Goal: Task Accomplishment & Management: Manage account settings

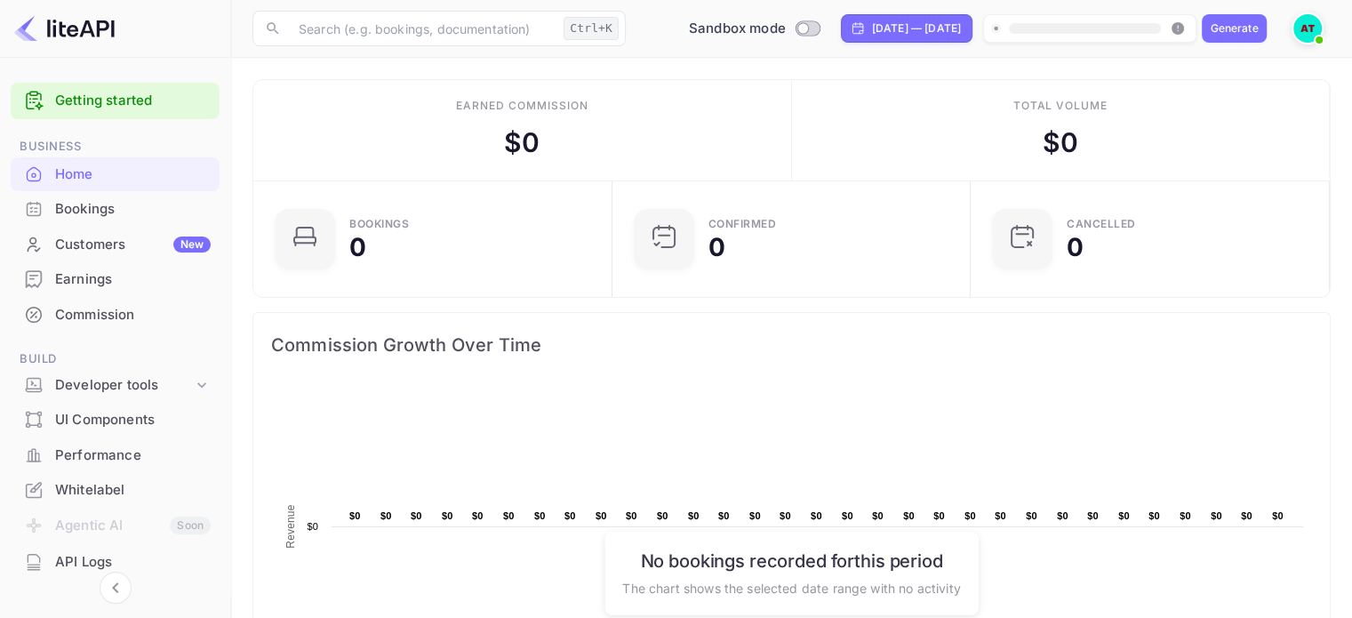
scroll to position [276, 334]
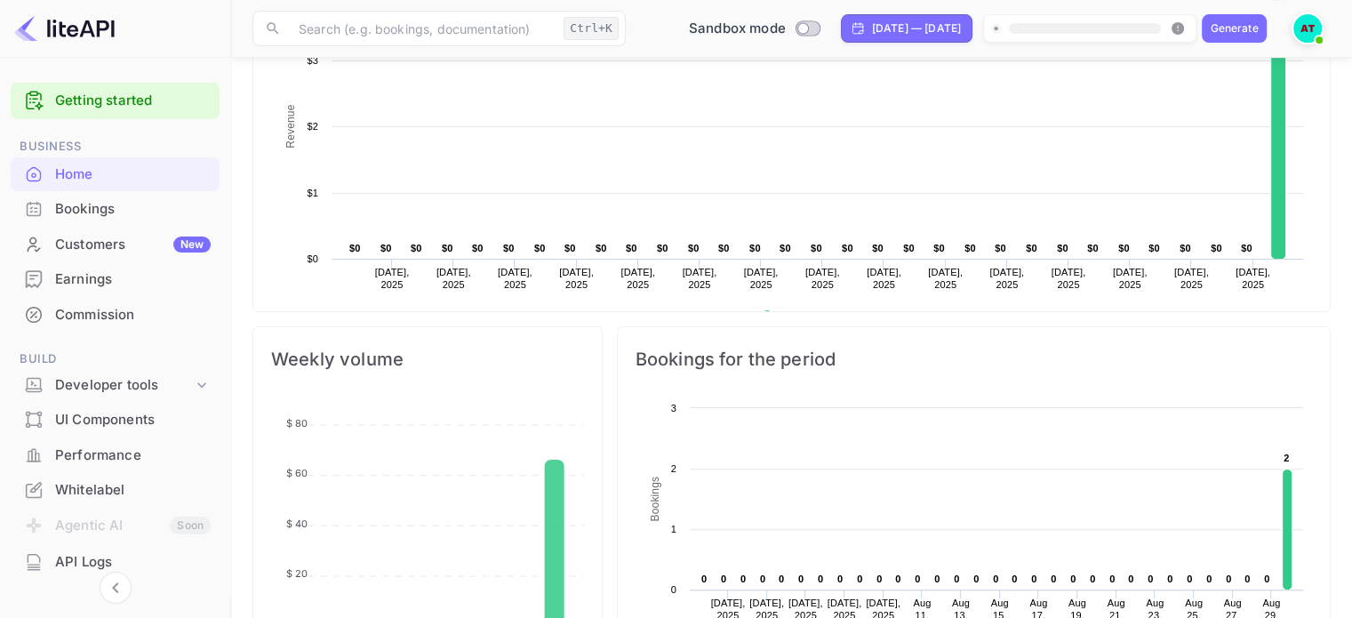
scroll to position [399, 0]
click at [203, 381] on icon at bounding box center [202, 385] width 18 height 18
click at [71, 208] on div "Bookings" at bounding box center [133, 209] width 156 height 20
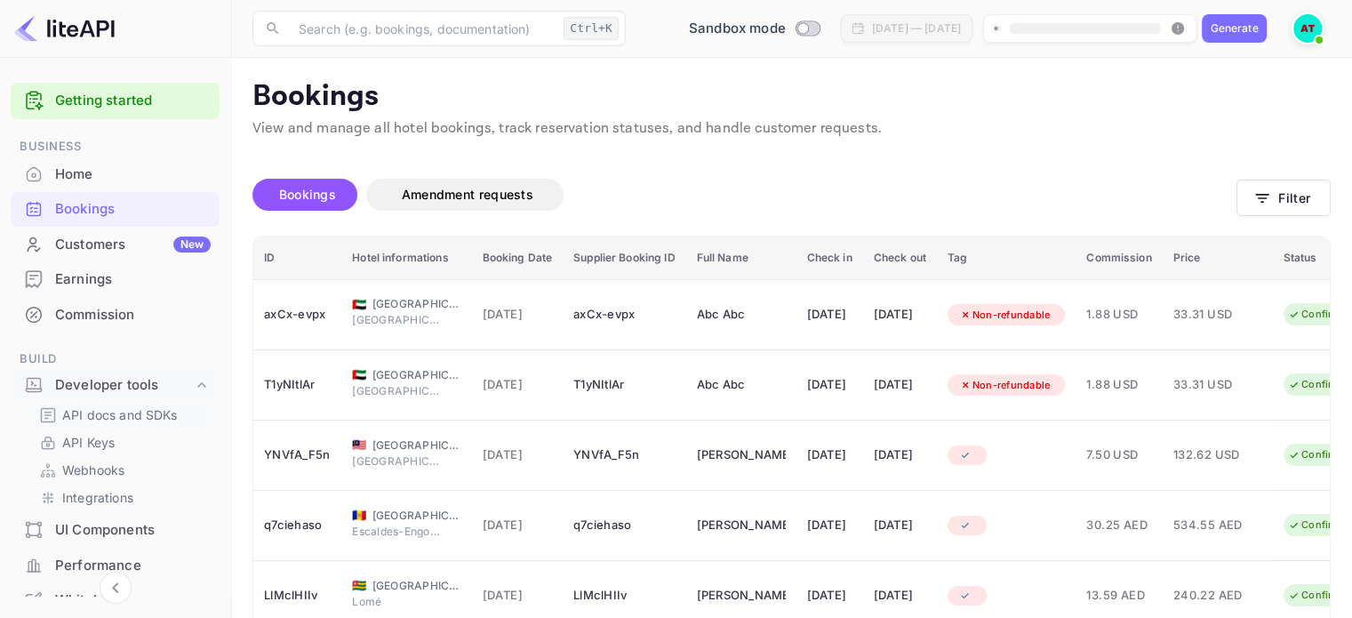
click at [165, 411] on p "API docs and SDKs" at bounding box center [120, 414] width 116 height 19
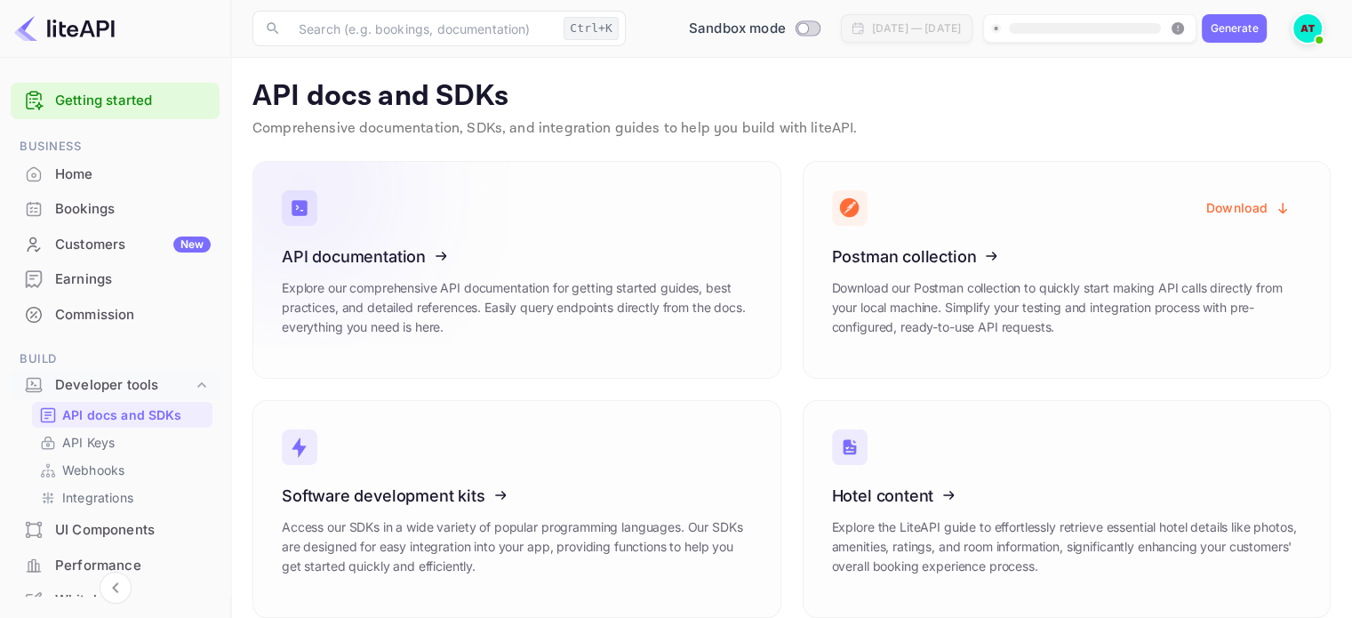
click at [355, 270] on icon at bounding box center [391, 253] width 276 height 183
click at [103, 213] on div "Bookings" at bounding box center [133, 209] width 156 height 20
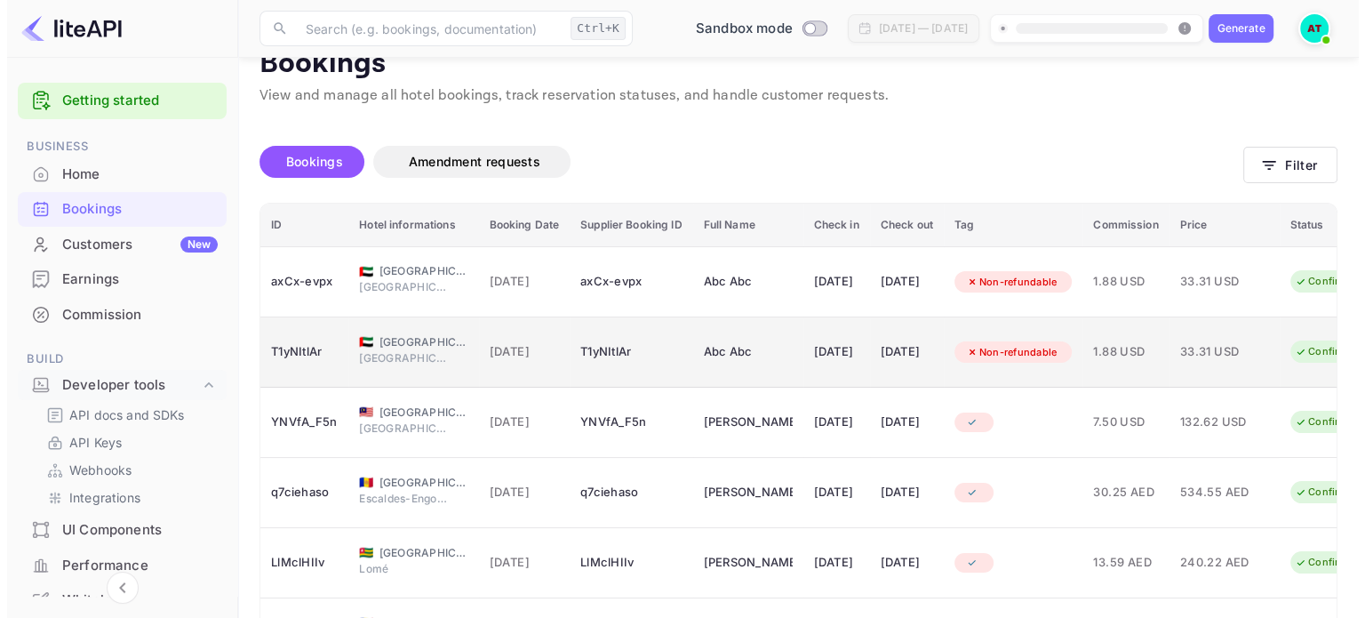
scroll to position [28, 0]
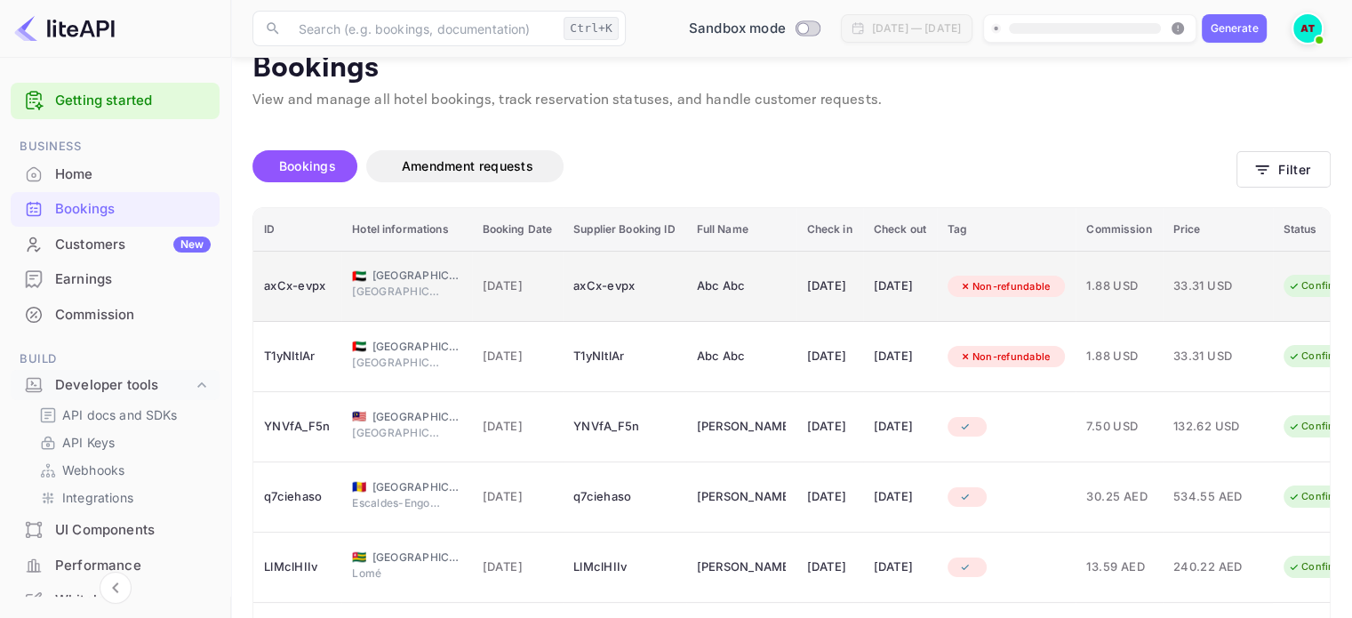
click at [640, 279] on div "axCx-evpx" at bounding box center [623, 286] width 101 height 28
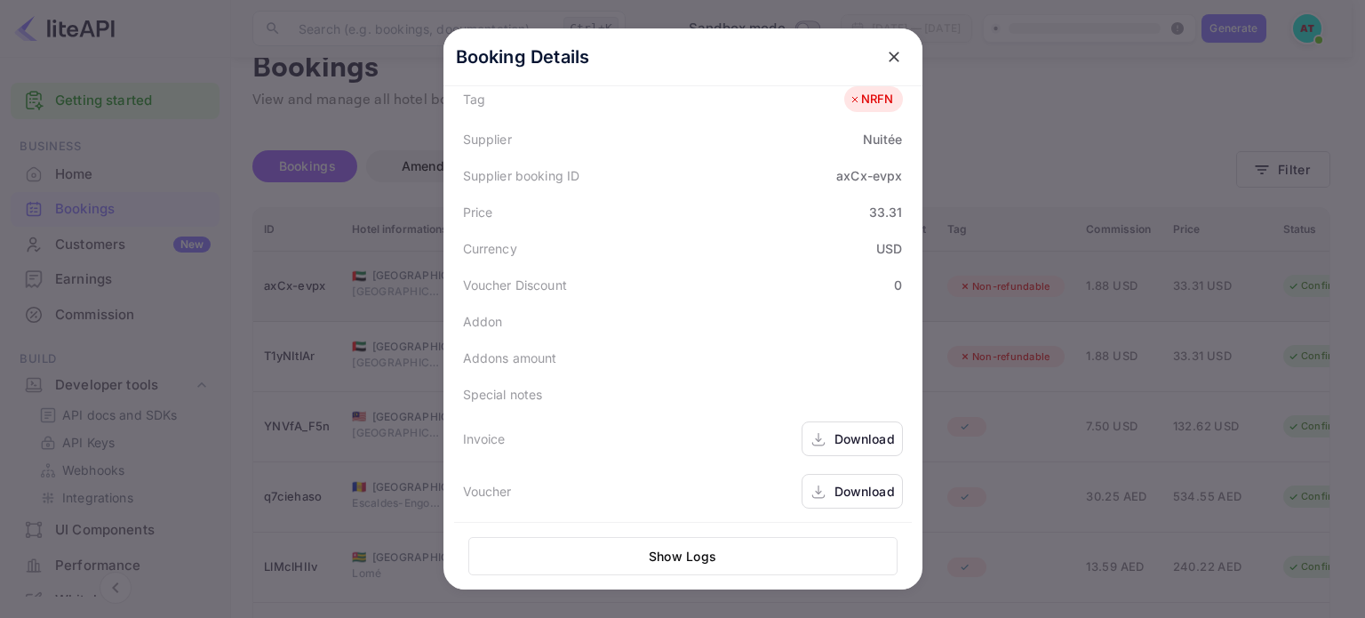
scroll to position [496, 0]
click at [885, 56] on icon "close" at bounding box center [894, 57] width 18 height 18
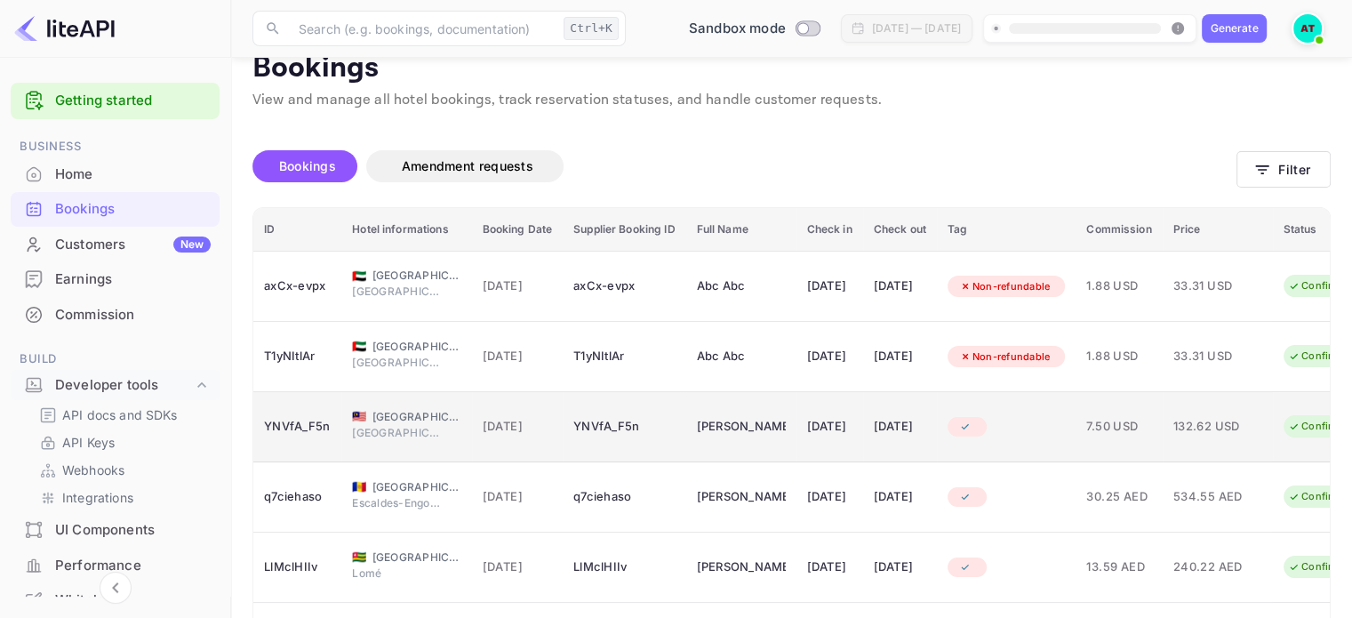
click at [987, 424] on div "booking table" at bounding box center [967, 427] width 39 height 20
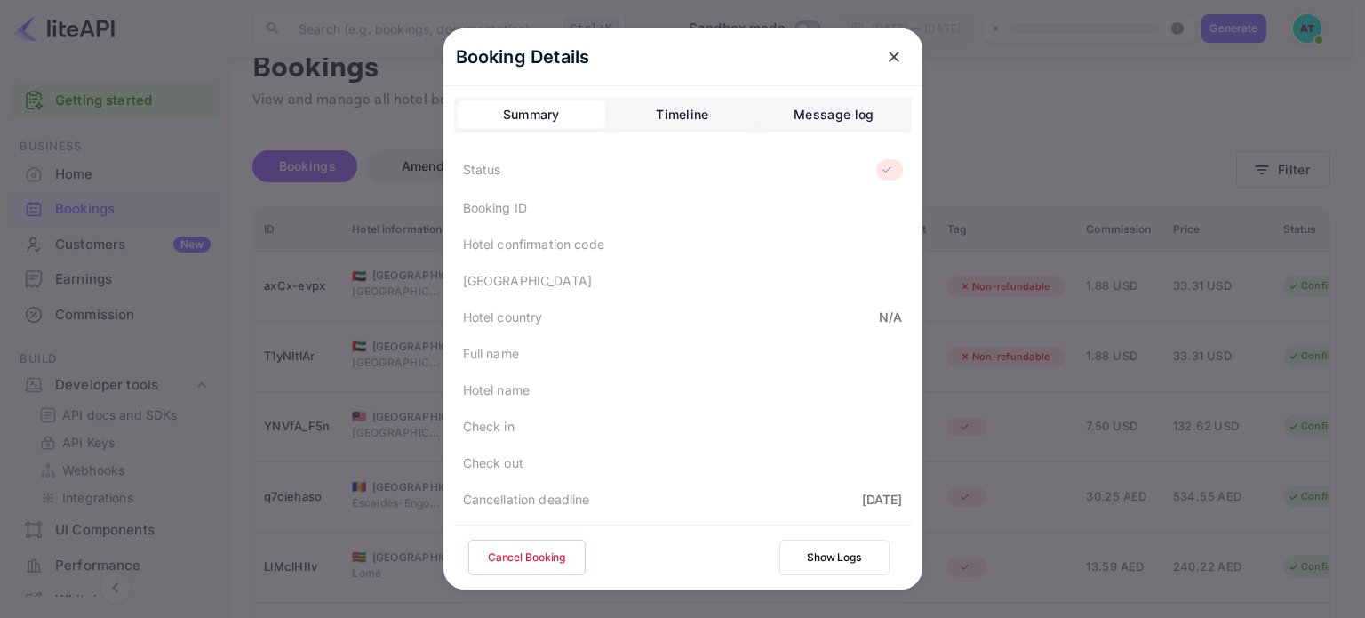
click at [881, 166] on icon at bounding box center [887, 170] width 13 height 12
click at [885, 57] on icon "close" at bounding box center [894, 57] width 18 height 18
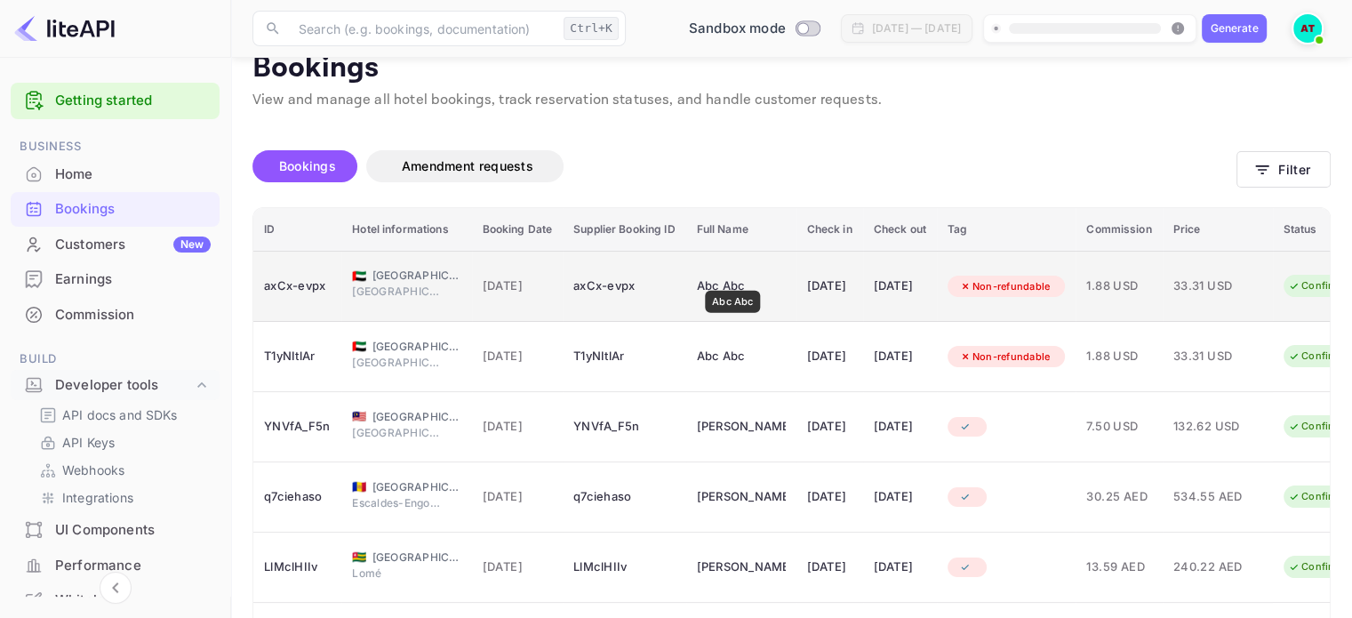
click at [732, 277] on div "Abc Abc" at bounding box center [741, 286] width 89 height 28
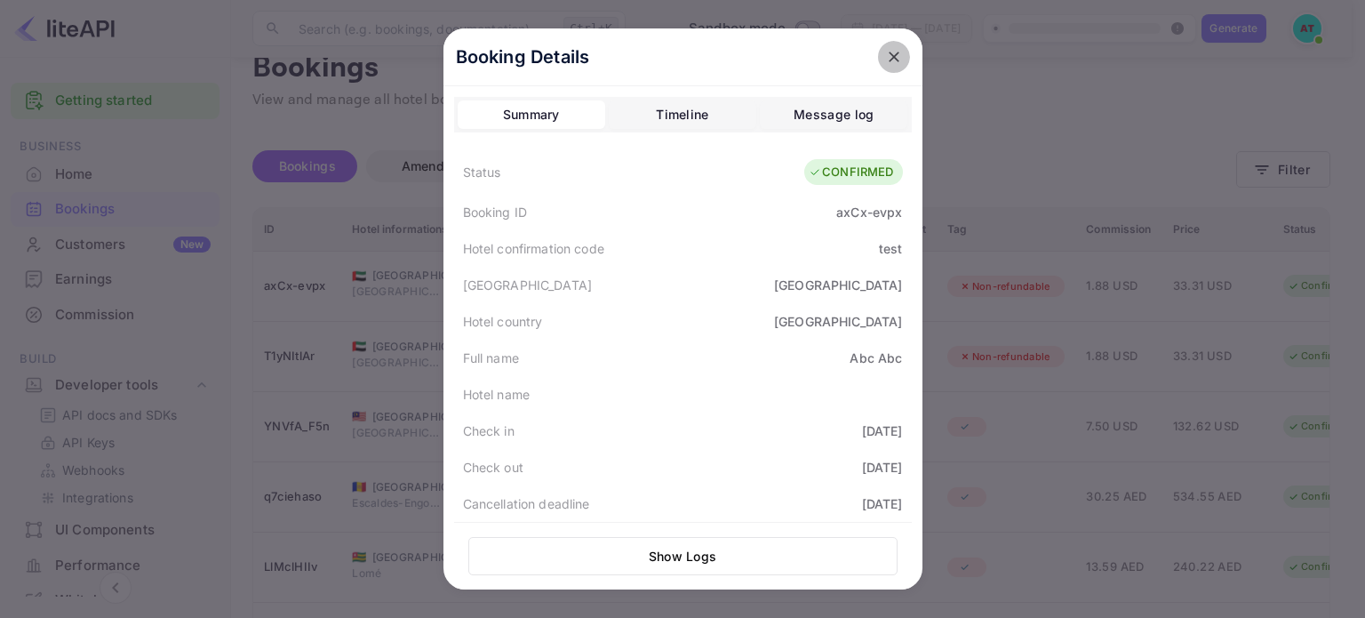
click at [885, 65] on icon "close" at bounding box center [894, 57] width 18 height 18
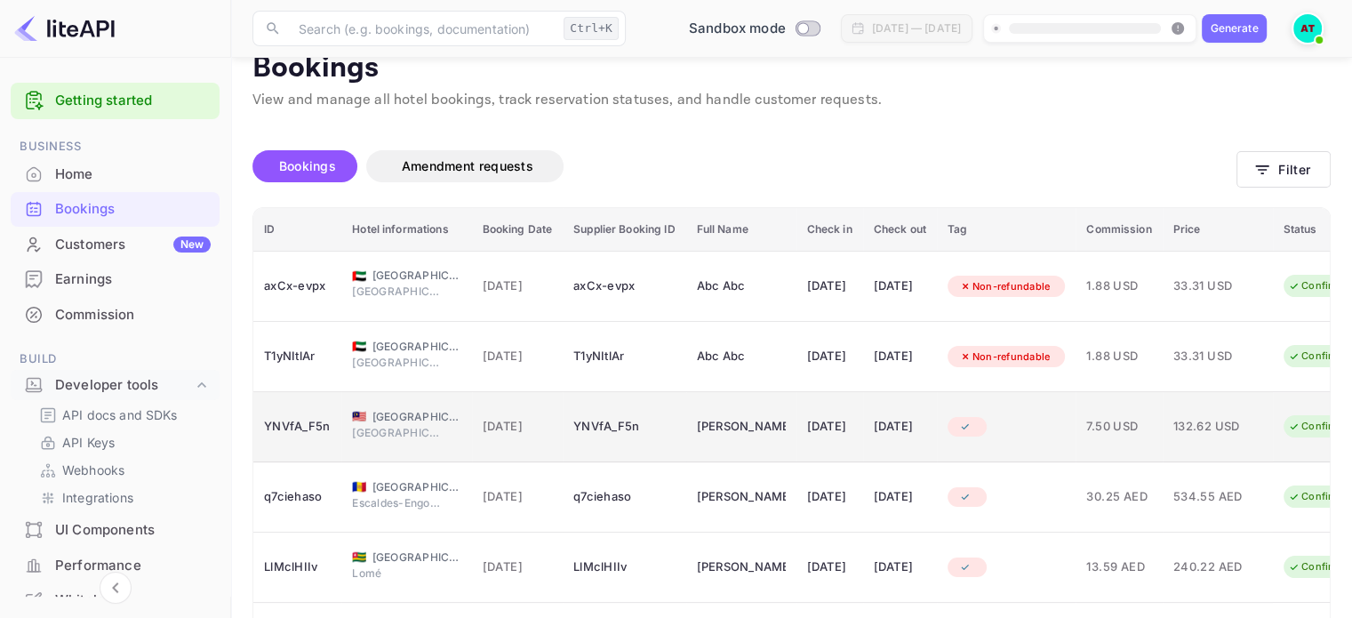
click at [675, 414] on div "YNVfA_F5n" at bounding box center [623, 426] width 101 height 28
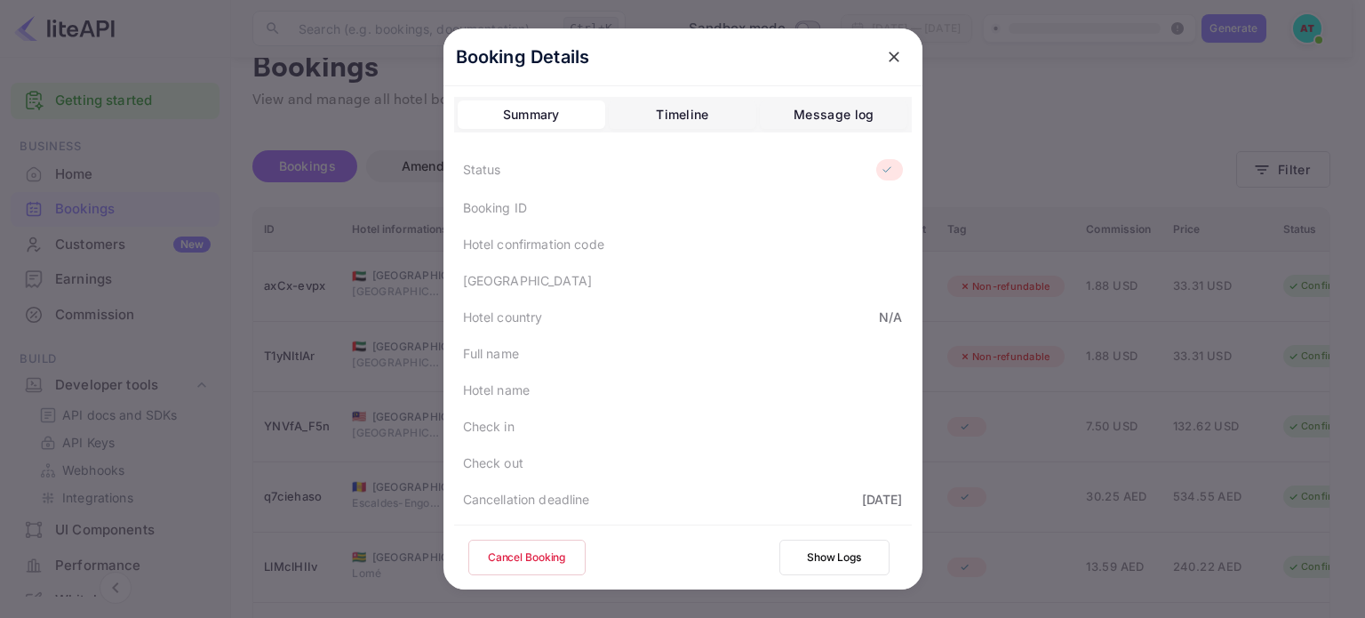
click at [881, 168] on icon at bounding box center [887, 170] width 13 height 12
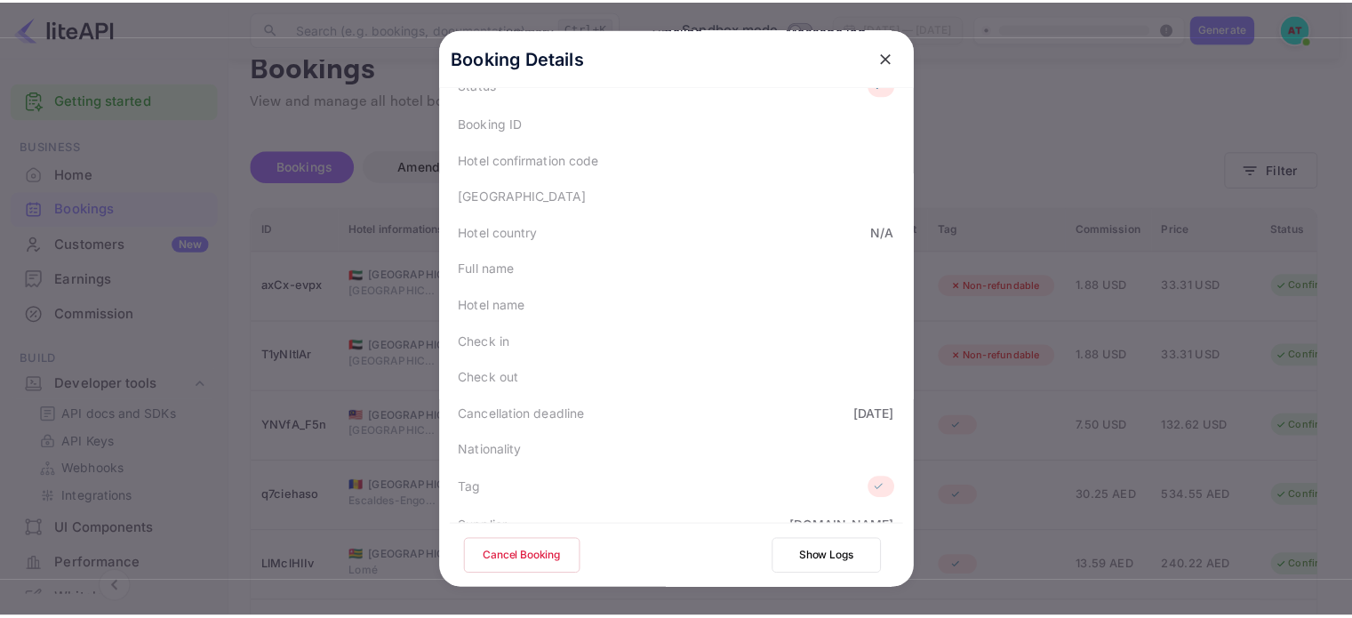
scroll to position [127, 0]
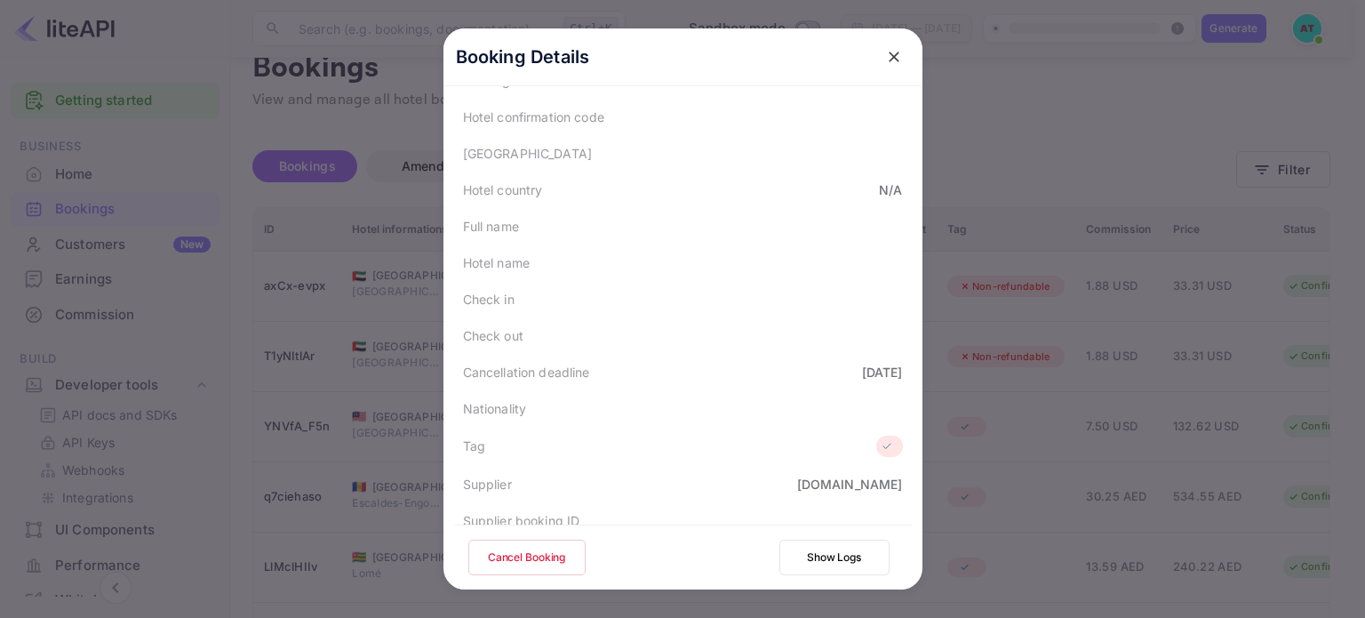
click at [878, 48] on button "close" at bounding box center [894, 57] width 32 height 32
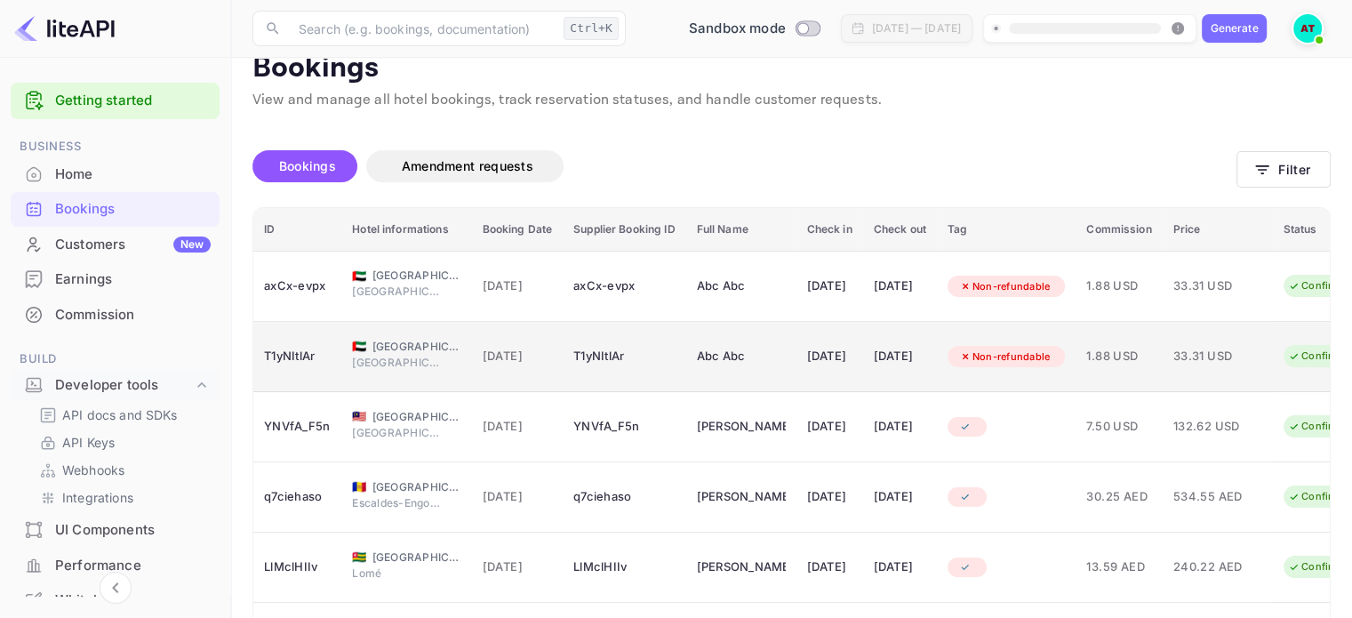
scroll to position [0, 0]
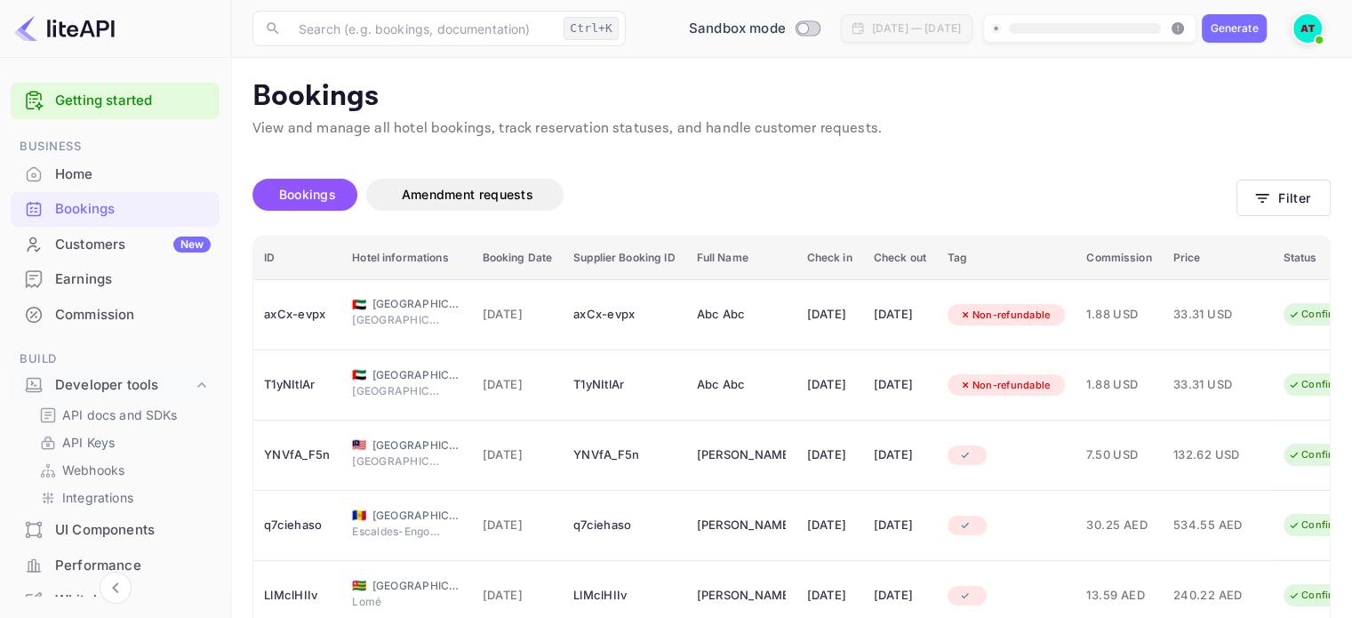
click at [56, 276] on div "Earnings" at bounding box center [133, 279] width 156 height 20
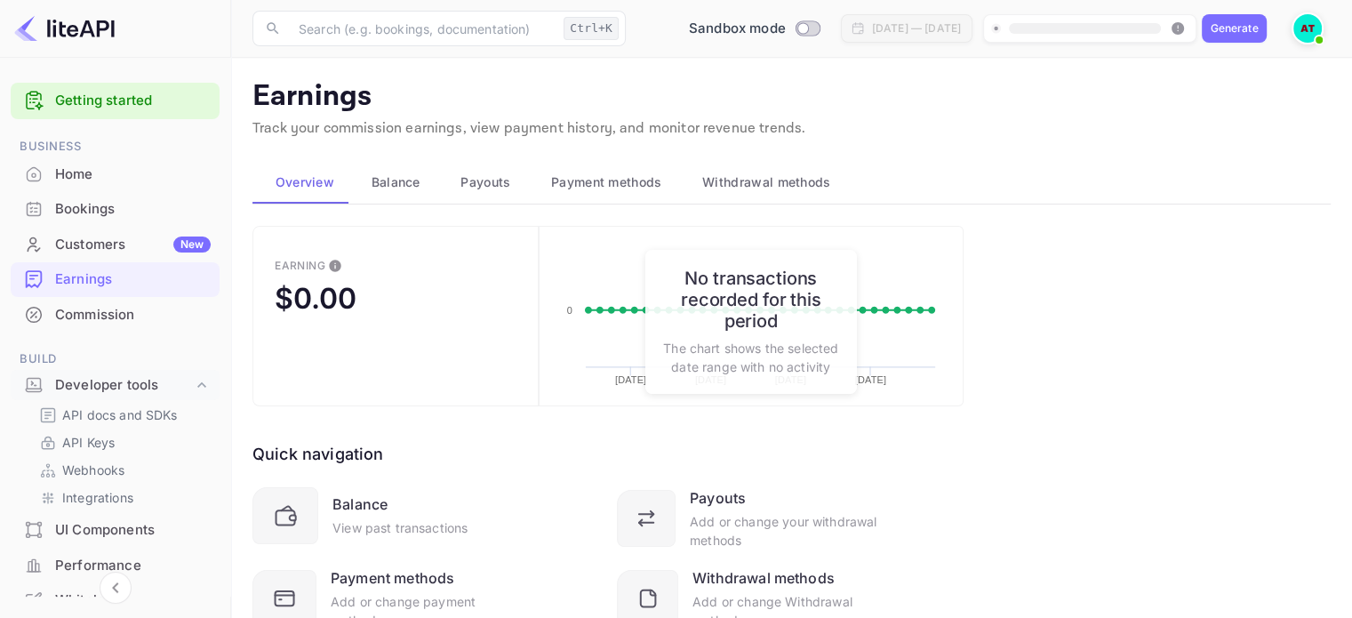
click at [396, 189] on span "Balance" at bounding box center [396, 182] width 49 height 21
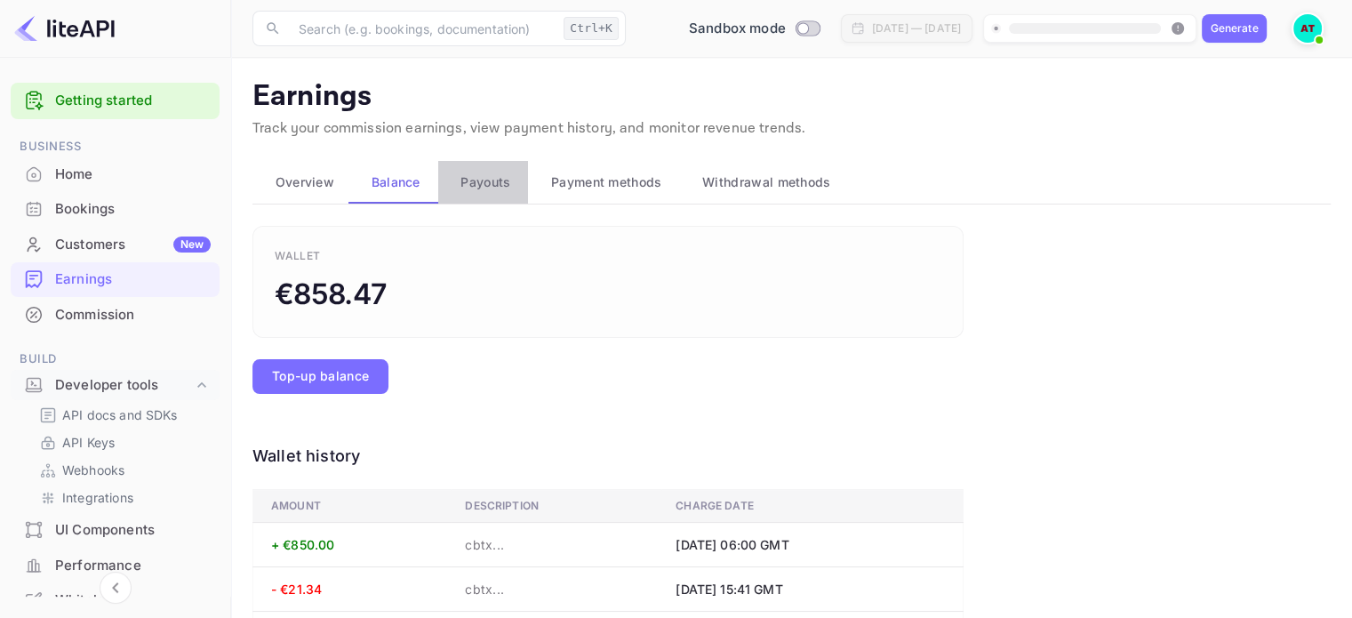
click at [497, 191] on span "Payouts" at bounding box center [485, 182] width 50 height 21
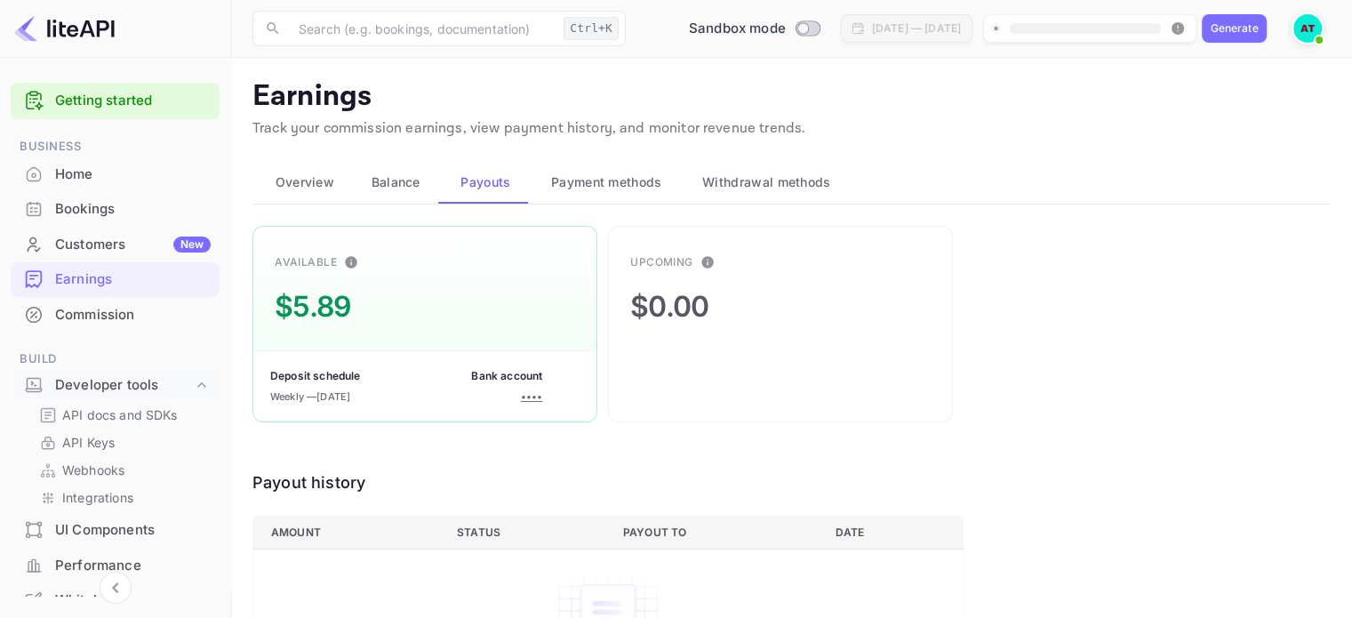
click at [419, 187] on span "Balance" at bounding box center [396, 182] width 49 height 21
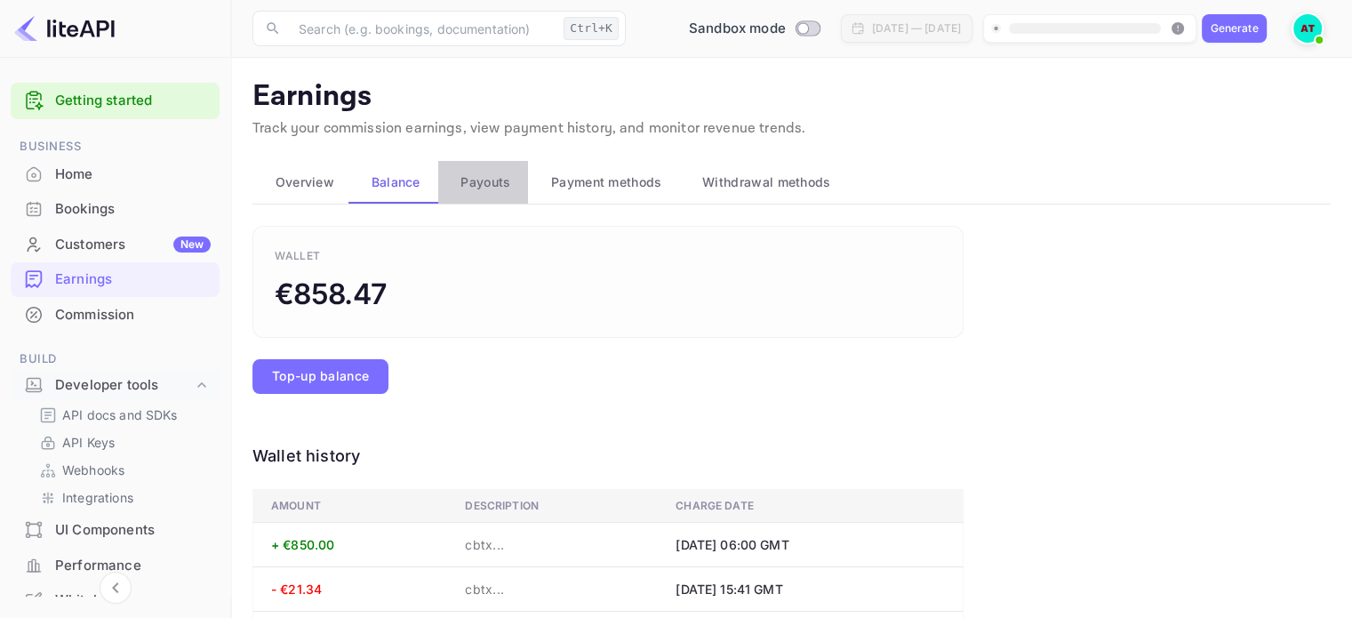
click at [463, 189] on span "Payouts" at bounding box center [485, 182] width 50 height 21
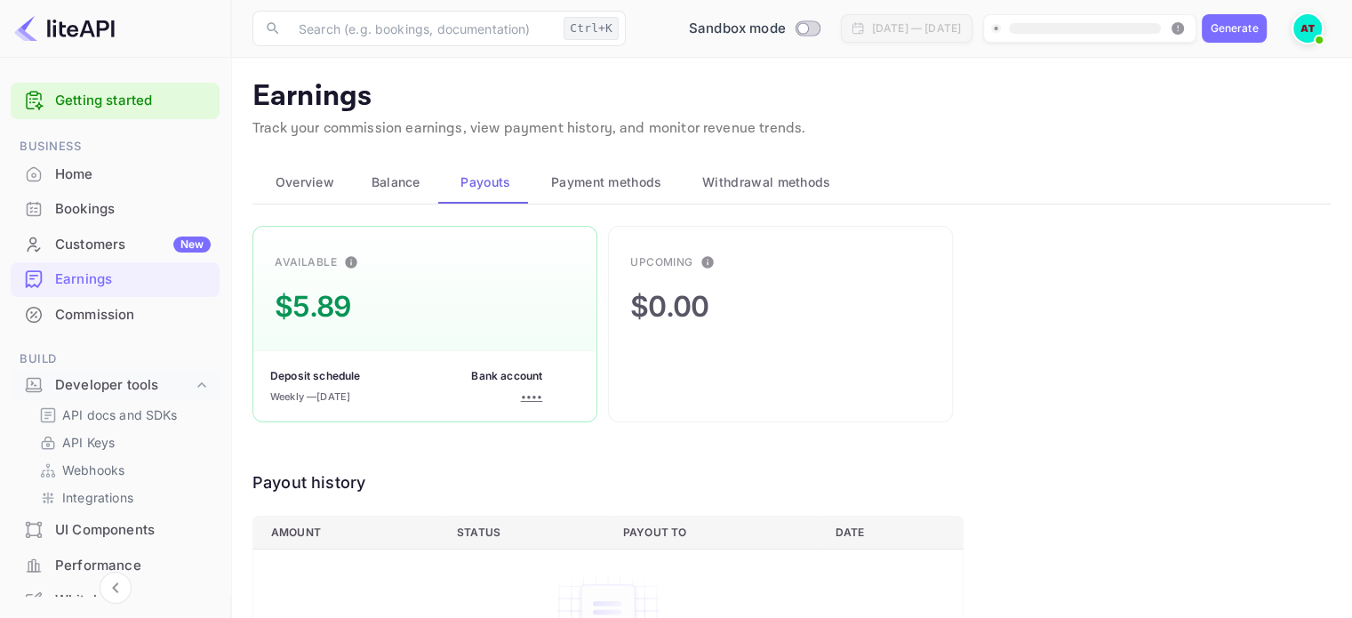
click at [77, 208] on div "Bookings" at bounding box center [133, 209] width 156 height 20
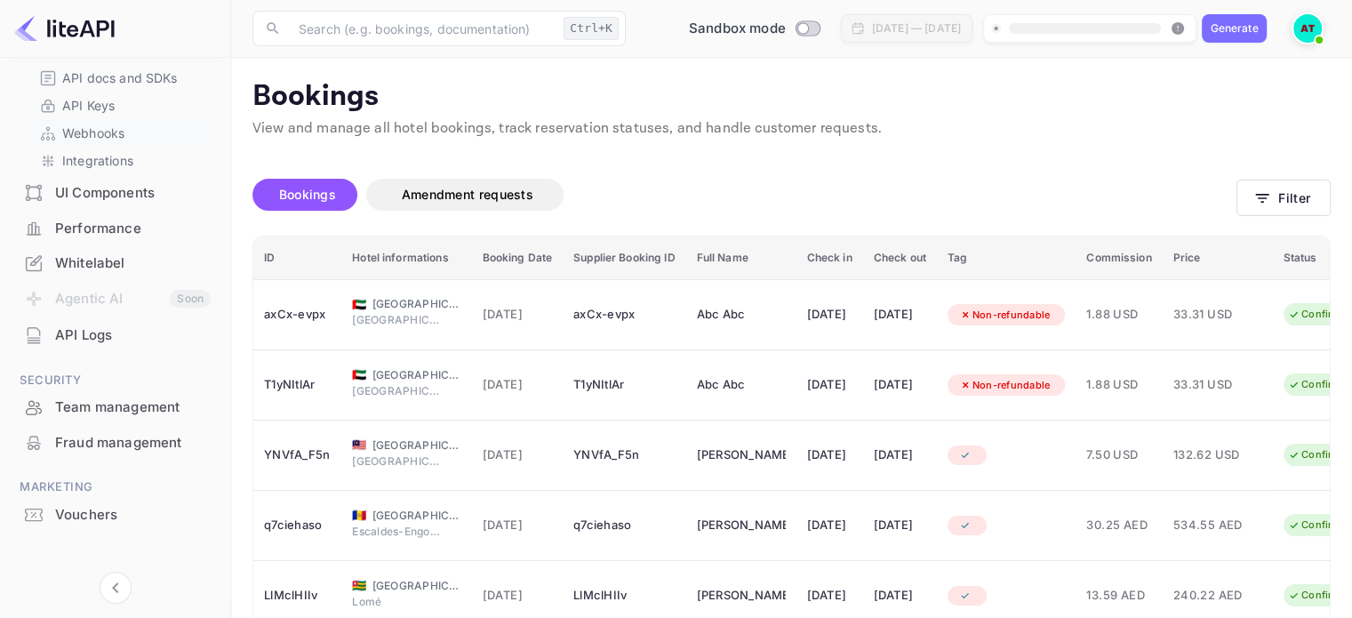
scroll to position [348, 0]
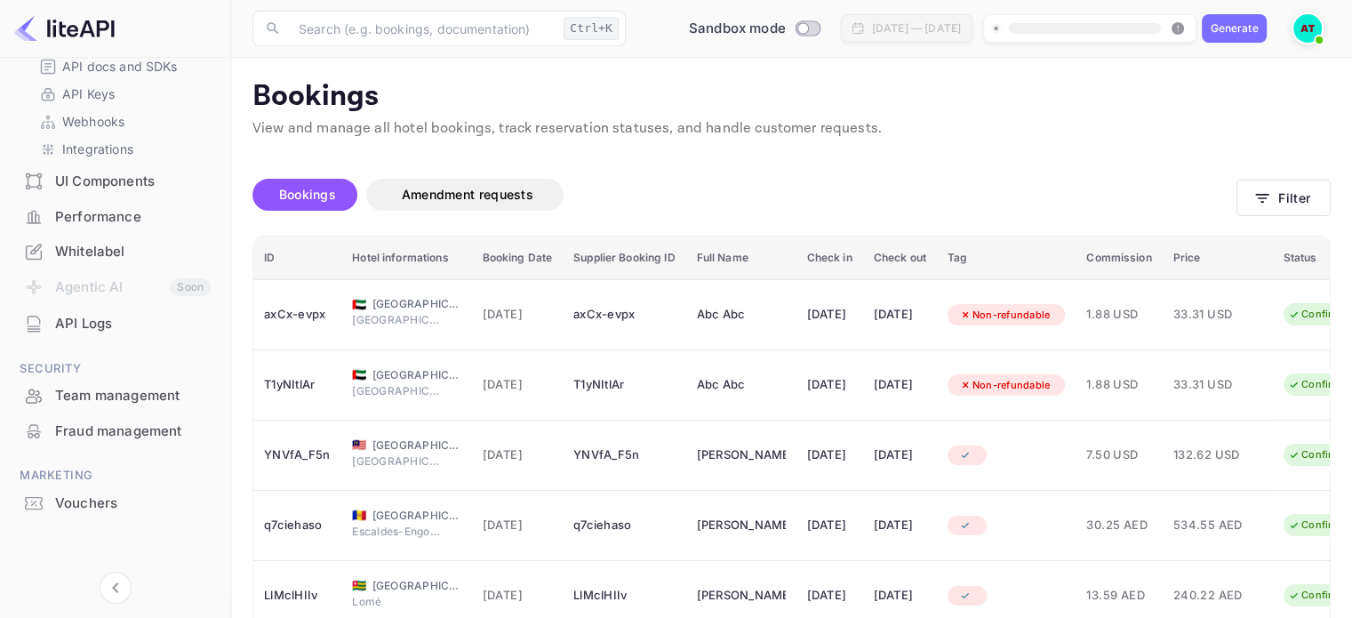
click at [646, 125] on p "View and manage all hotel bookings, track reservation statuses, and handle cust…" at bounding box center [791, 128] width 1078 height 21
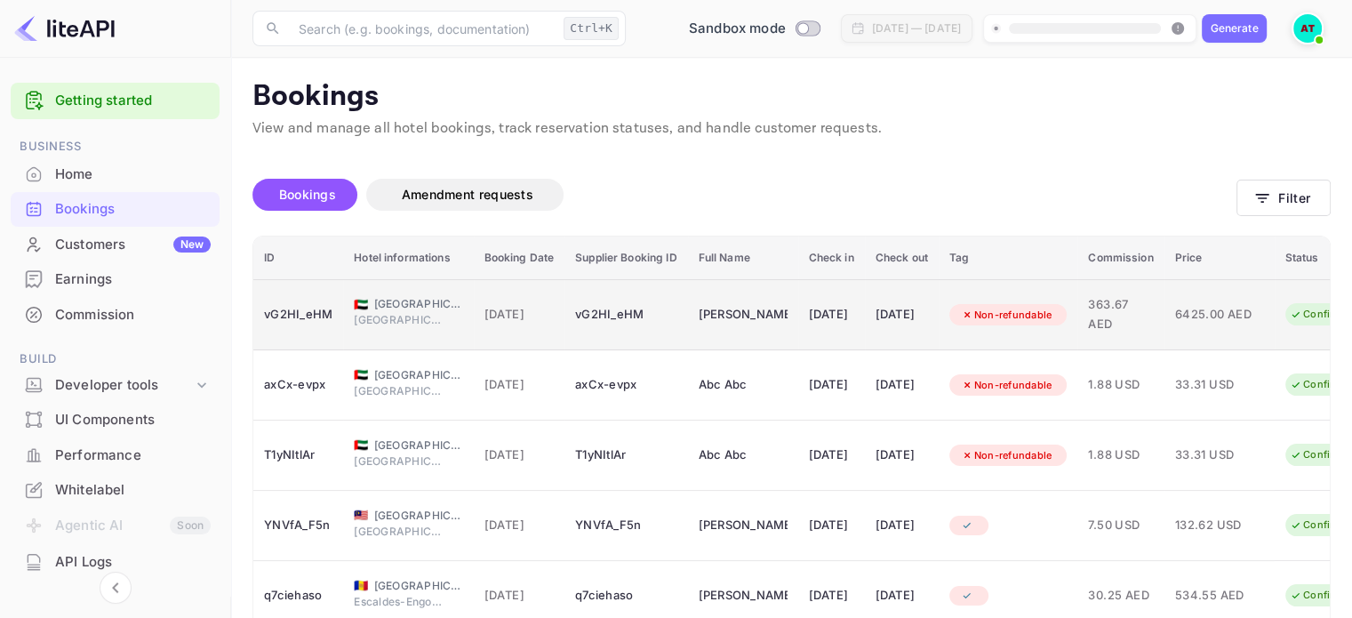
click at [660, 334] on td "vG2HI_eHM" at bounding box center [625, 314] width 123 height 71
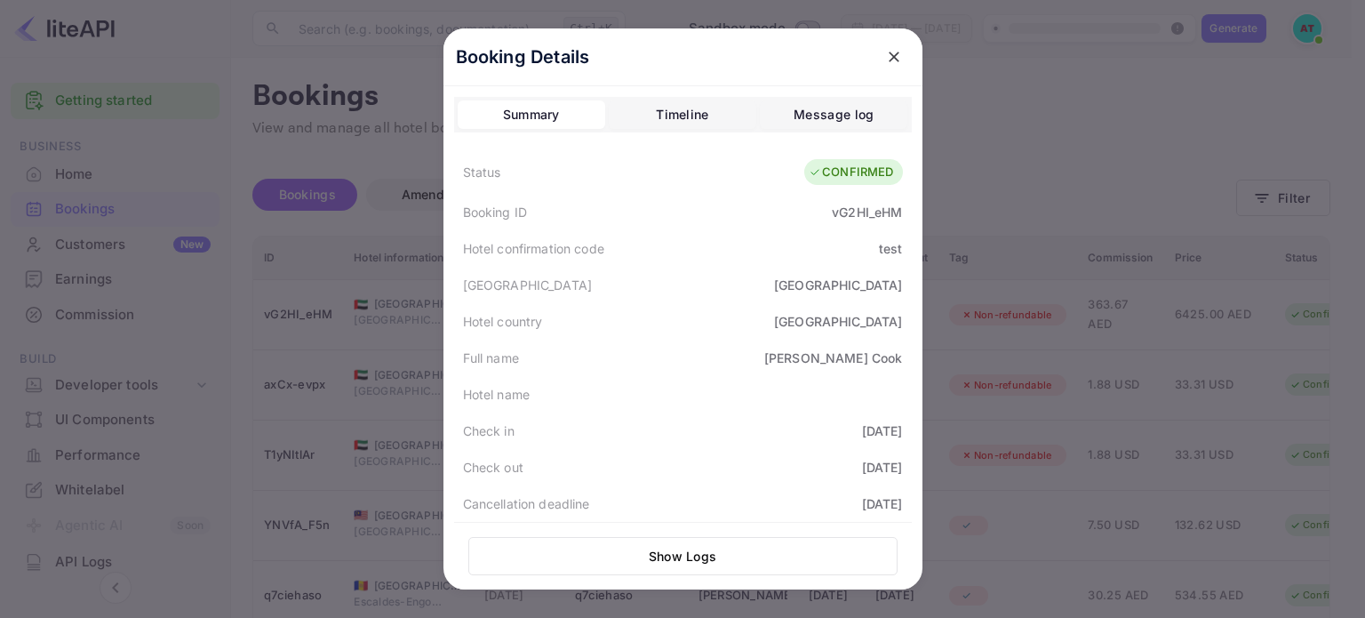
click at [720, 105] on button "Timeline" at bounding box center [683, 114] width 148 height 28
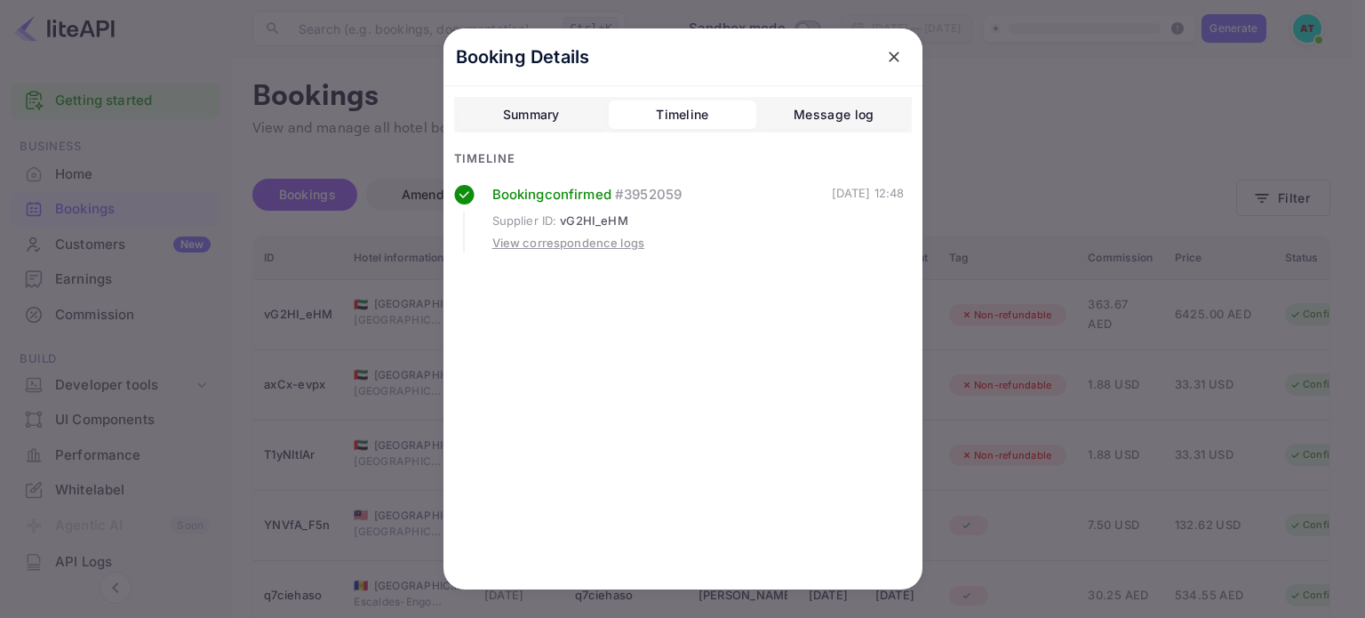
click at [848, 107] on div "Message log" at bounding box center [834, 114] width 80 height 21
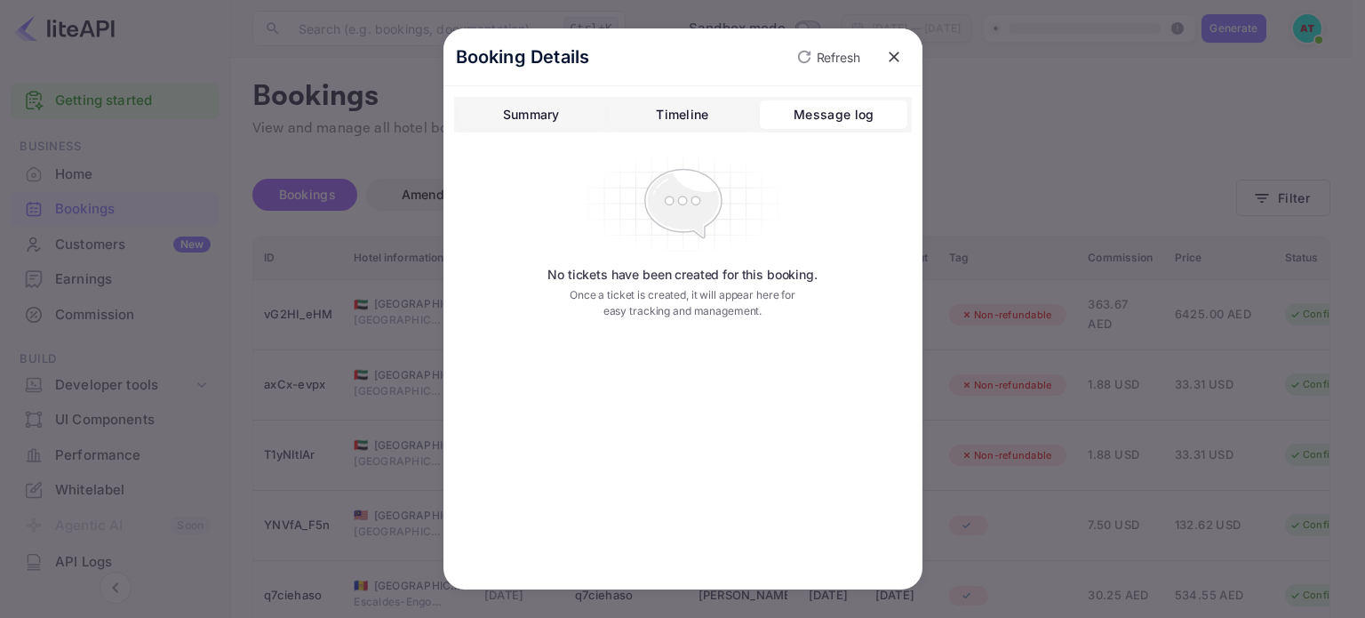
click at [527, 112] on div "Summary" at bounding box center [531, 114] width 57 height 21
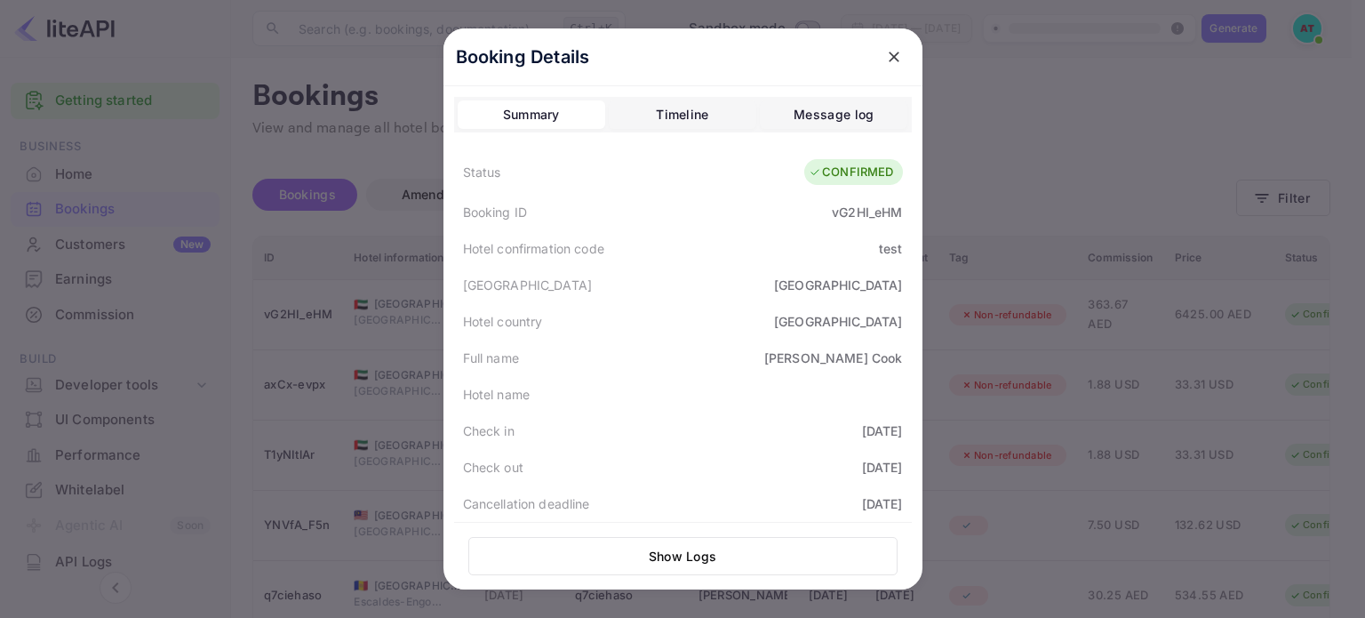
click at [893, 60] on icon "close" at bounding box center [894, 57] width 18 height 18
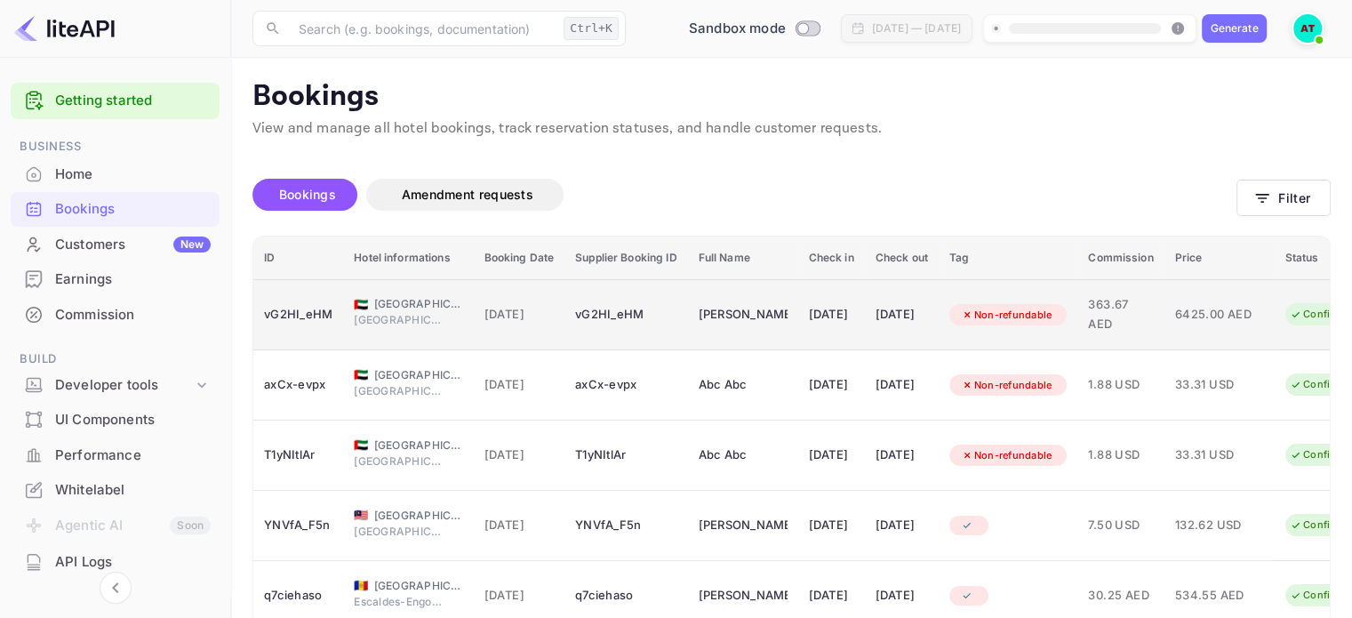
click at [906, 300] on td "30 Sep 2025" at bounding box center [902, 314] width 74 height 71
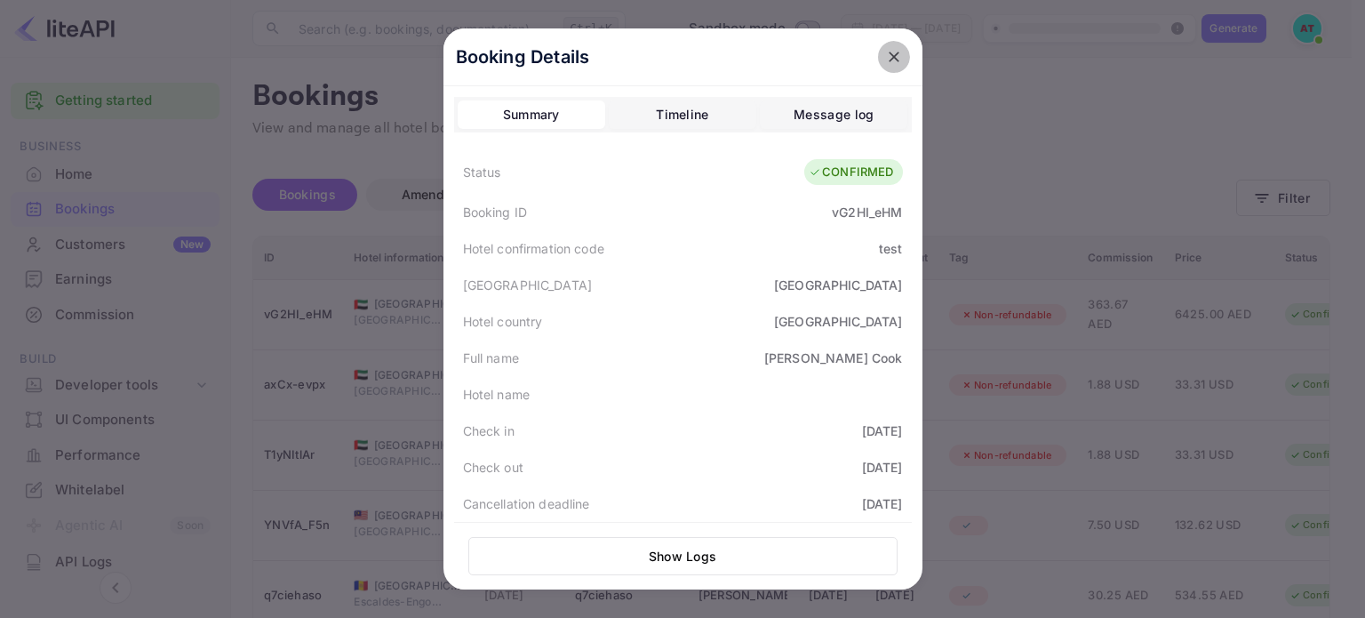
click at [885, 52] on icon "close" at bounding box center [894, 57] width 18 height 18
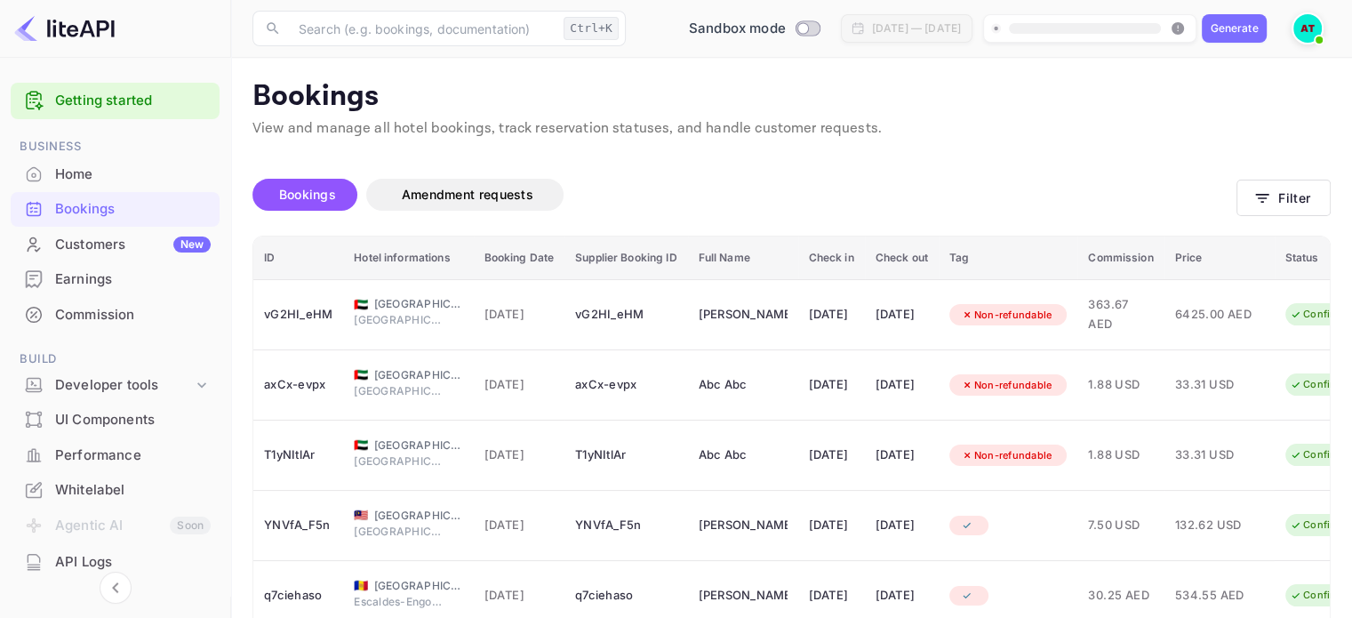
click at [56, 565] on div "API Logs" at bounding box center [133, 562] width 156 height 20
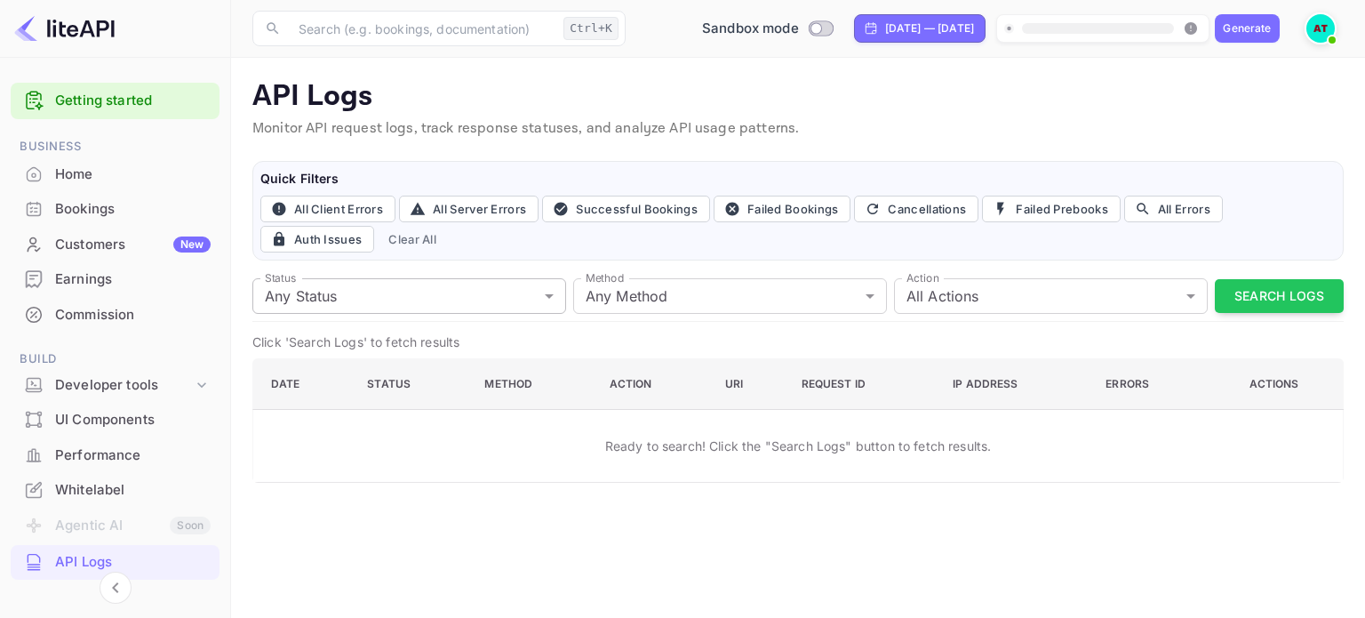
click at [405, 287] on body "Getting started Business Home Bookings Customers New Earnings Commission Build …" at bounding box center [682, 309] width 1365 height 618
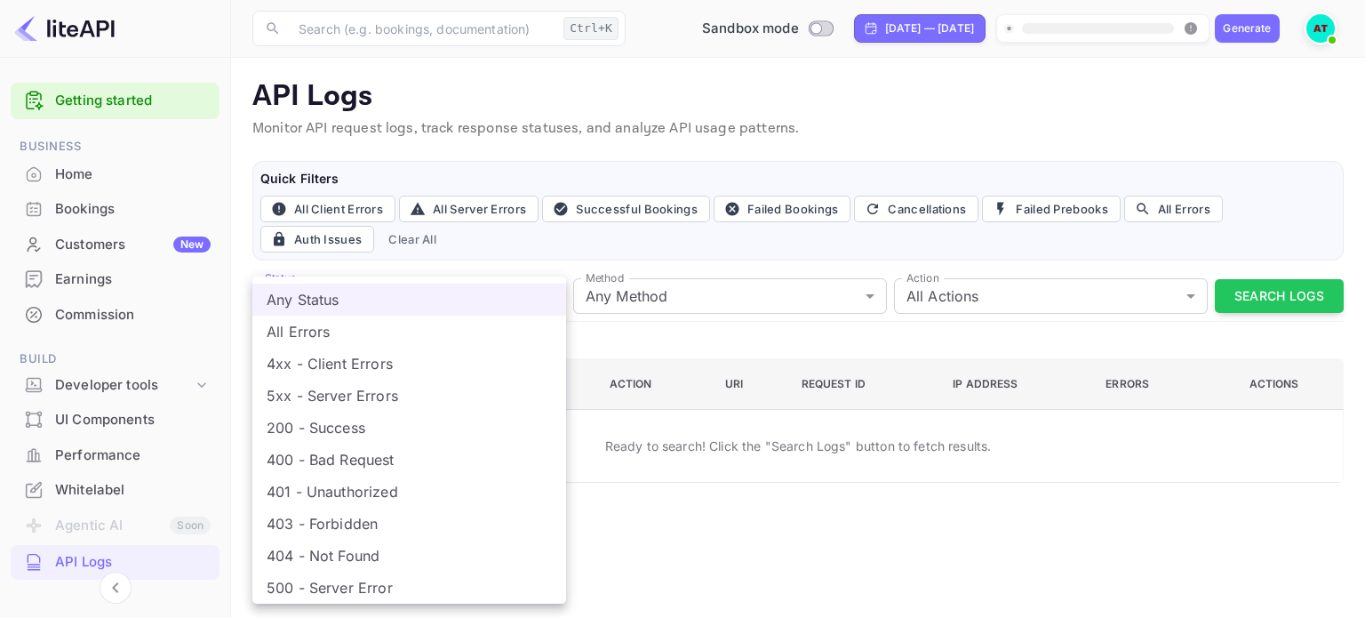
click at [836, 383] on div at bounding box center [682, 309] width 1365 height 618
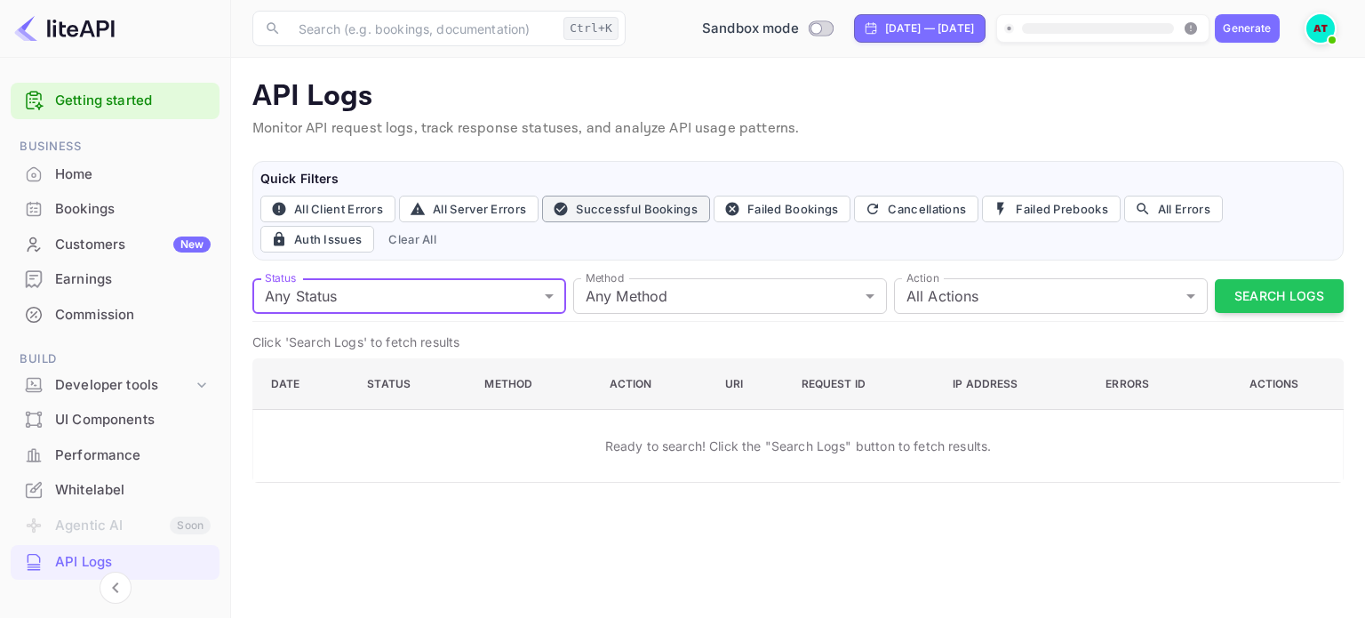
click at [665, 196] on button "Successful Bookings" at bounding box center [626, 209] width 168 height 27
type input "200"
type input "post"
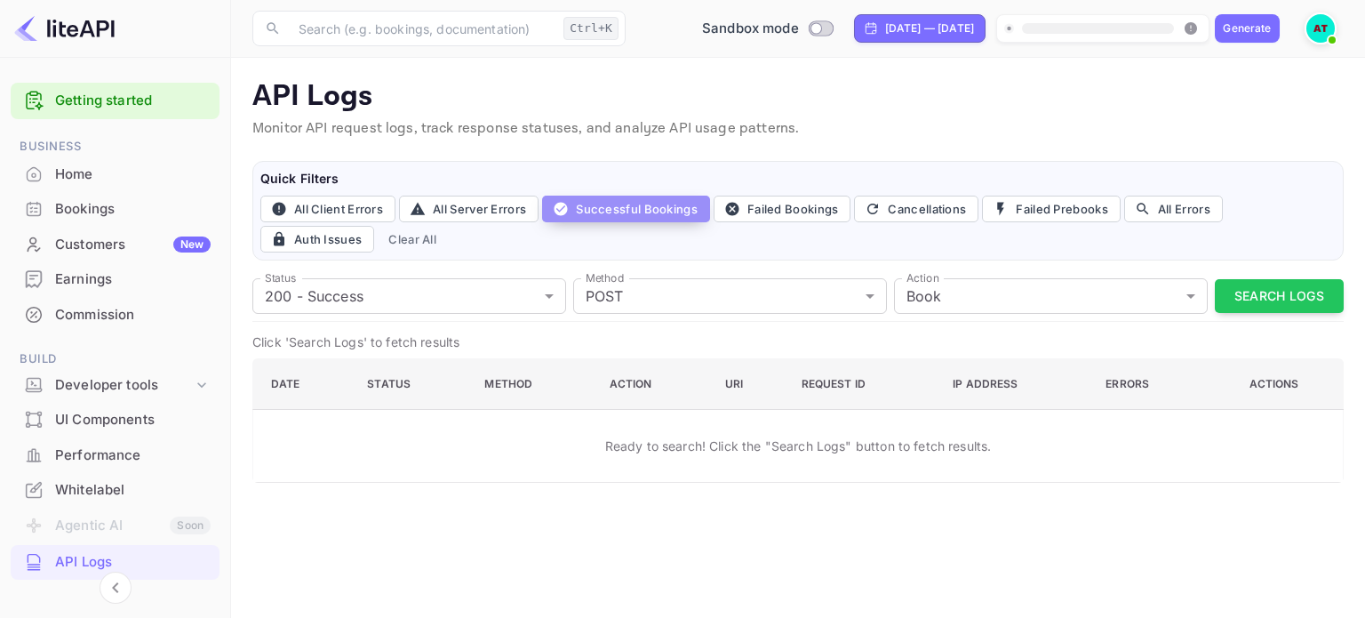
click at [665, 196] on button "Successful Bookings" at bounding box center [626, 209] width 168 height 27
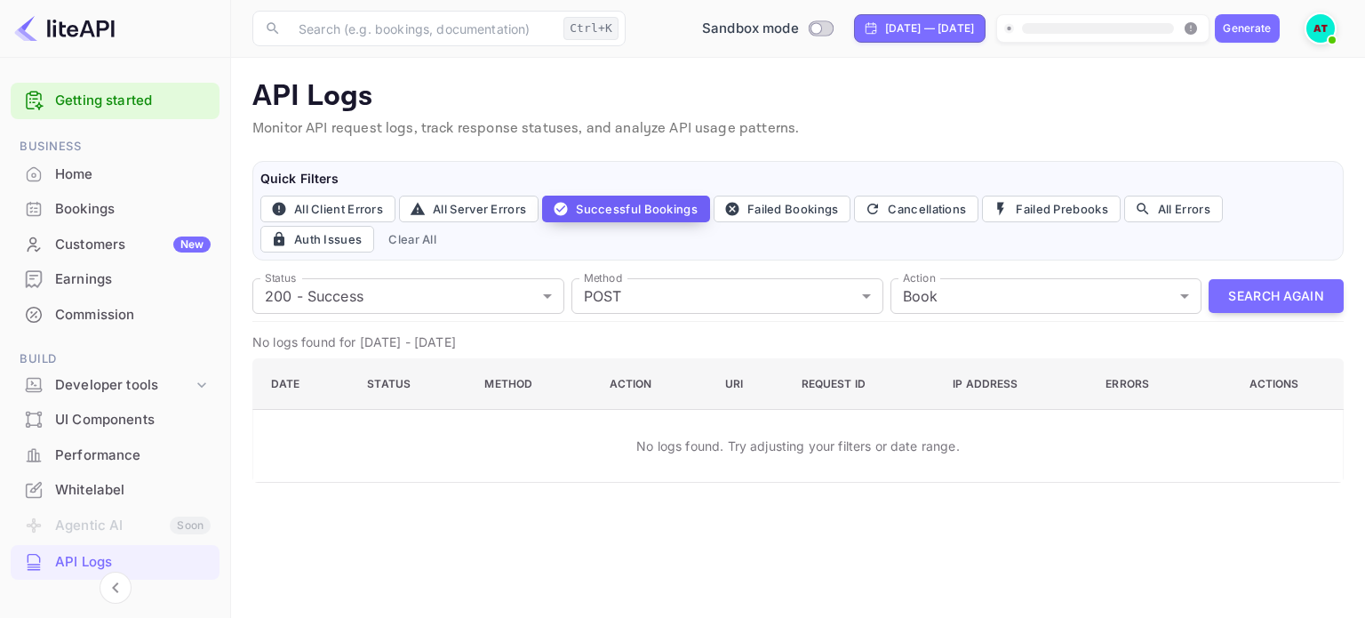
click at [619, 207] on button "Successful Bookings" at bounding box center [626, 209] width 168 height 27
click at [1076, 304] on body "Getting started Business Home Bookings Customers New Earnings Commission Build …" at bounding box center [682, 309] width 1365 height 618
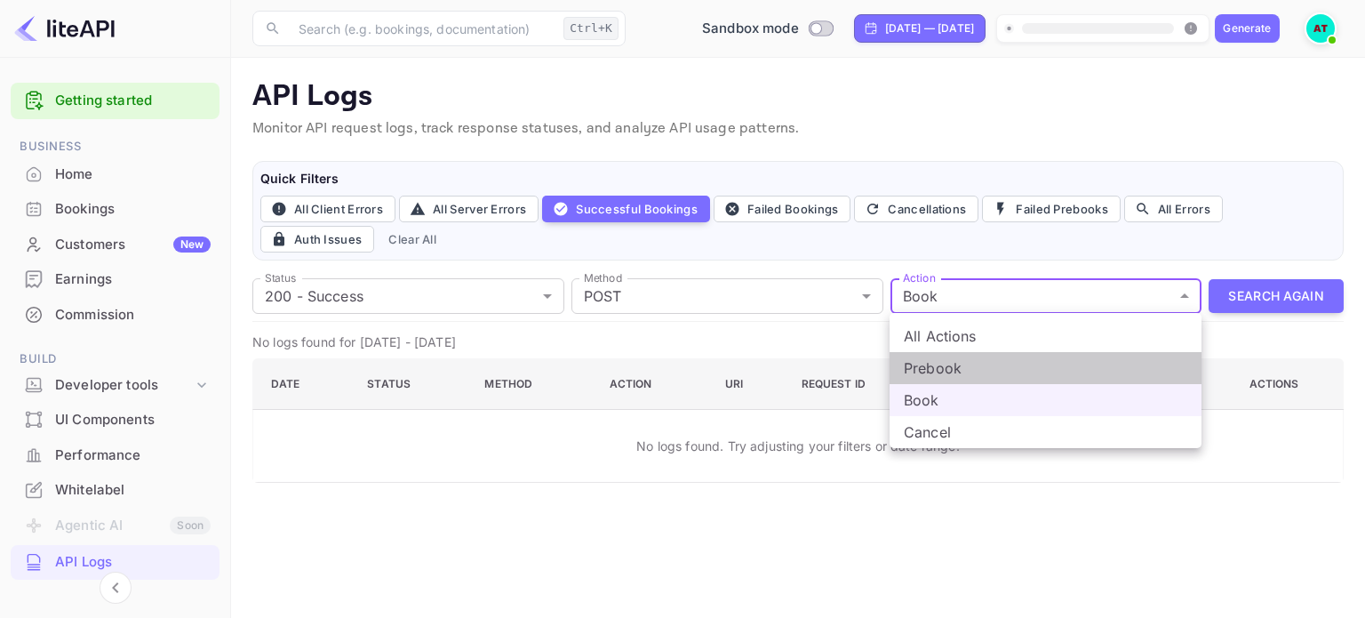
click at [960, 358] on li "Prebook" at bounding box center [1046, 368] width 312 height 32
type input "prebook"
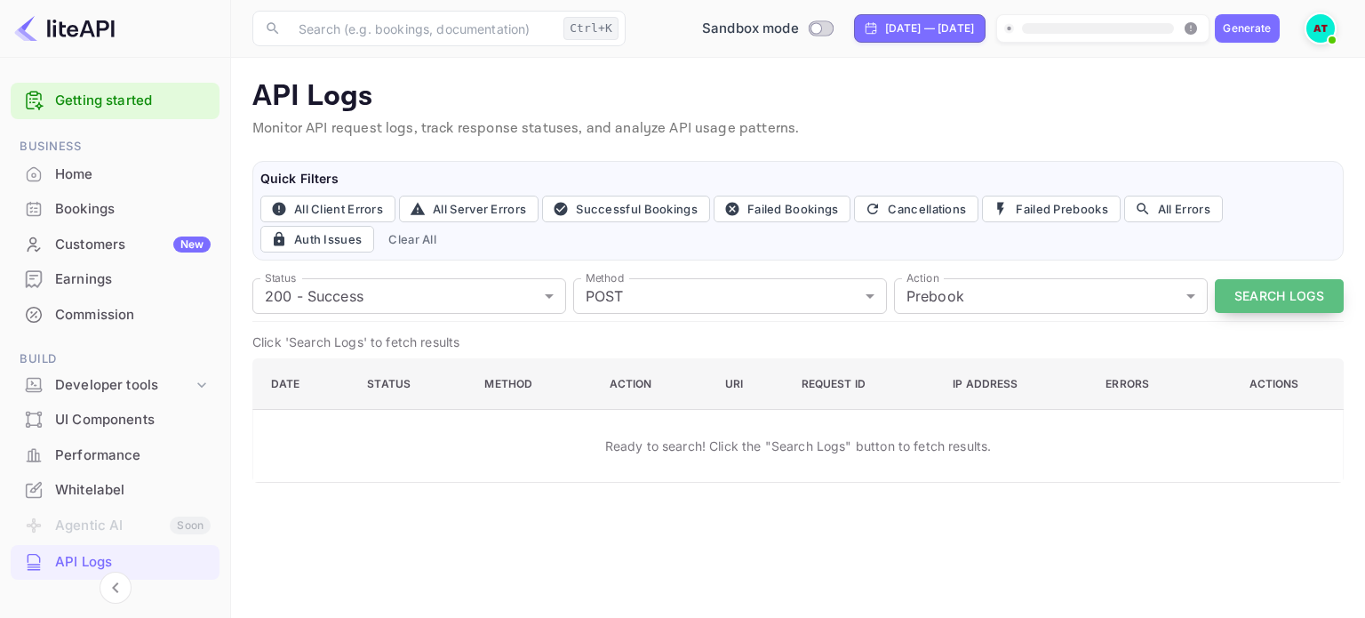
click at [1281, 298] on button "Search Logs" at bounding box center [1279, 296] width 129 height 35
click at [122, 199] on div "Bookings" at bounding box center [133, 209] width 156 height 20
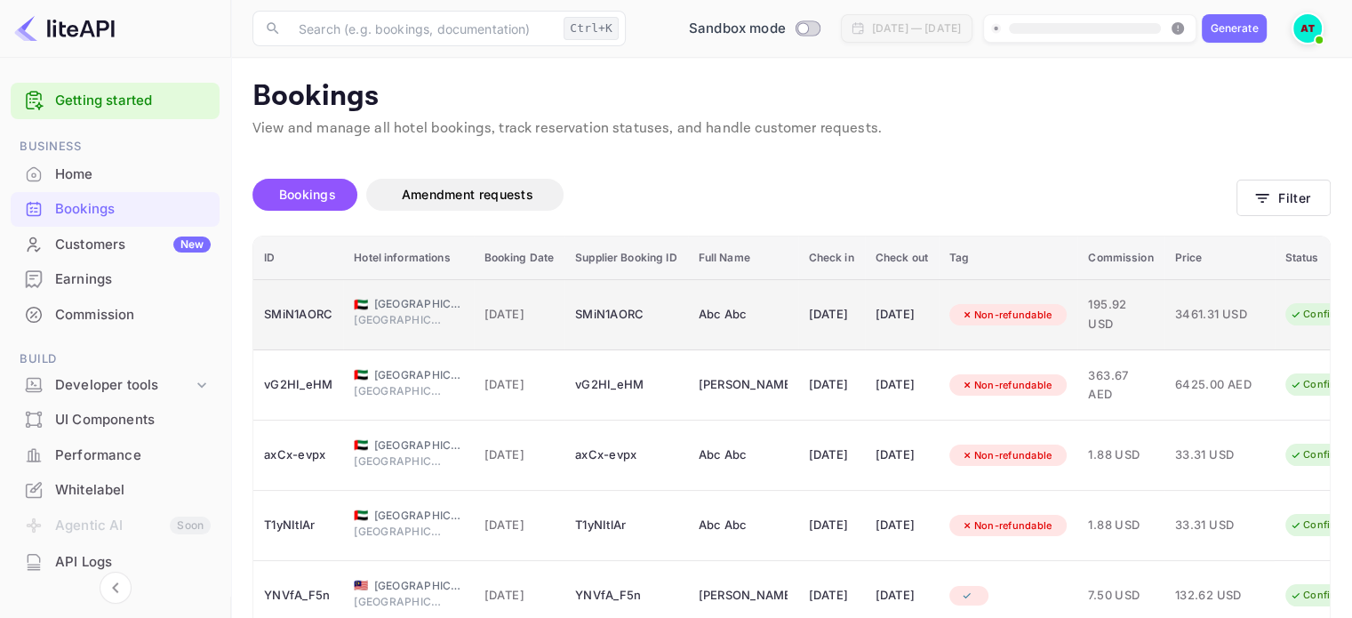
click at [928, 312] on div "07 Sep 2025" at bounding box center [902, 314] width 52 height 28
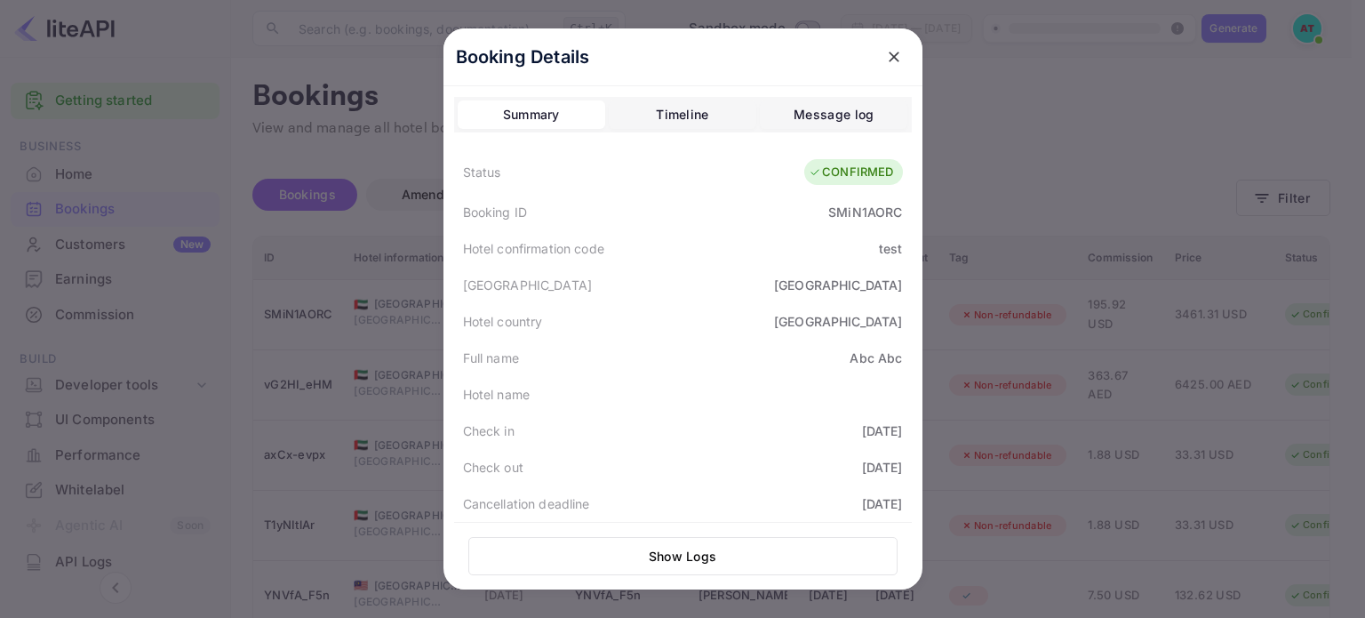
click at [849, 113] on div "Message log" at bounding box center [834, 114] width 80 height 21
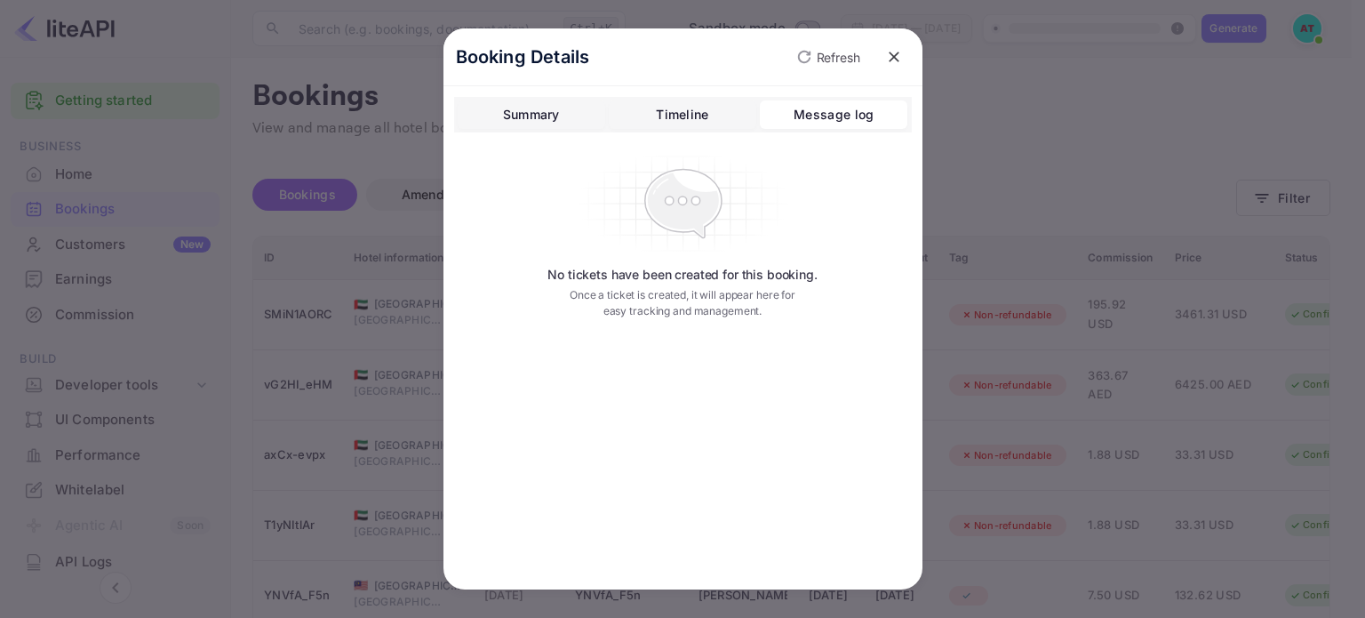
click at [727, 106] on button "Timeline" at bounding box center [683, 114] width 148 height 28
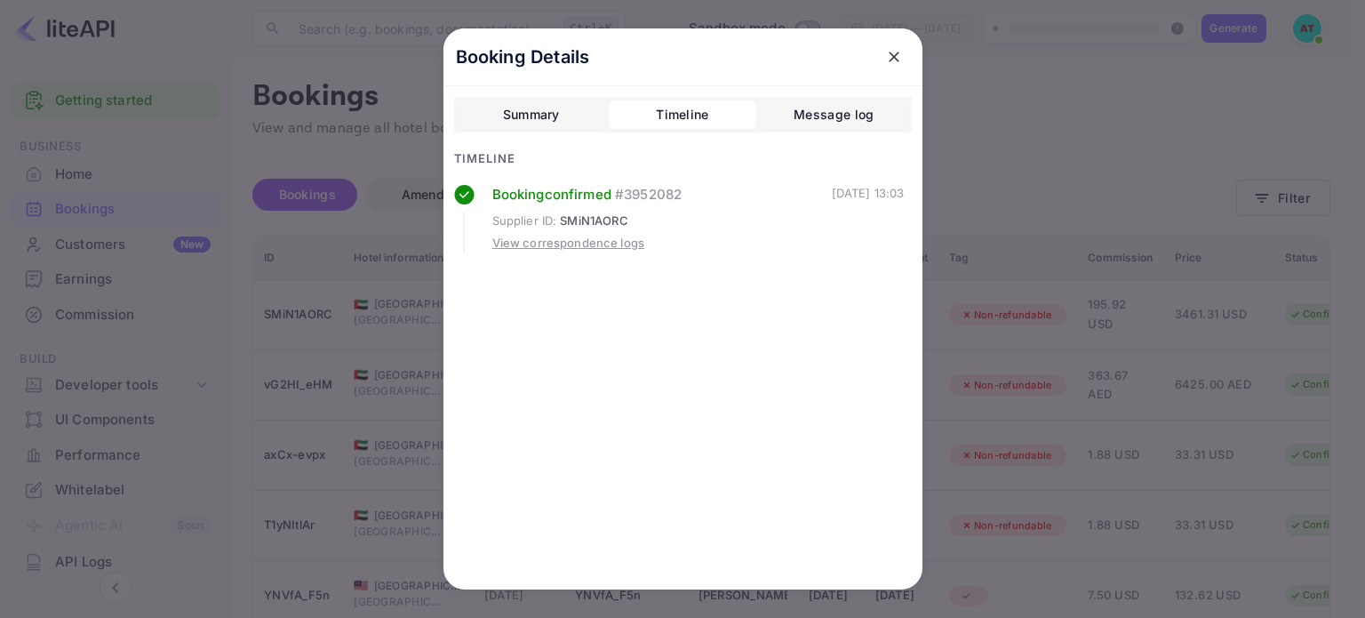
click at [569, 242] on div "View correspondence logs" at bounding box center [568, 244] width 153 height 18
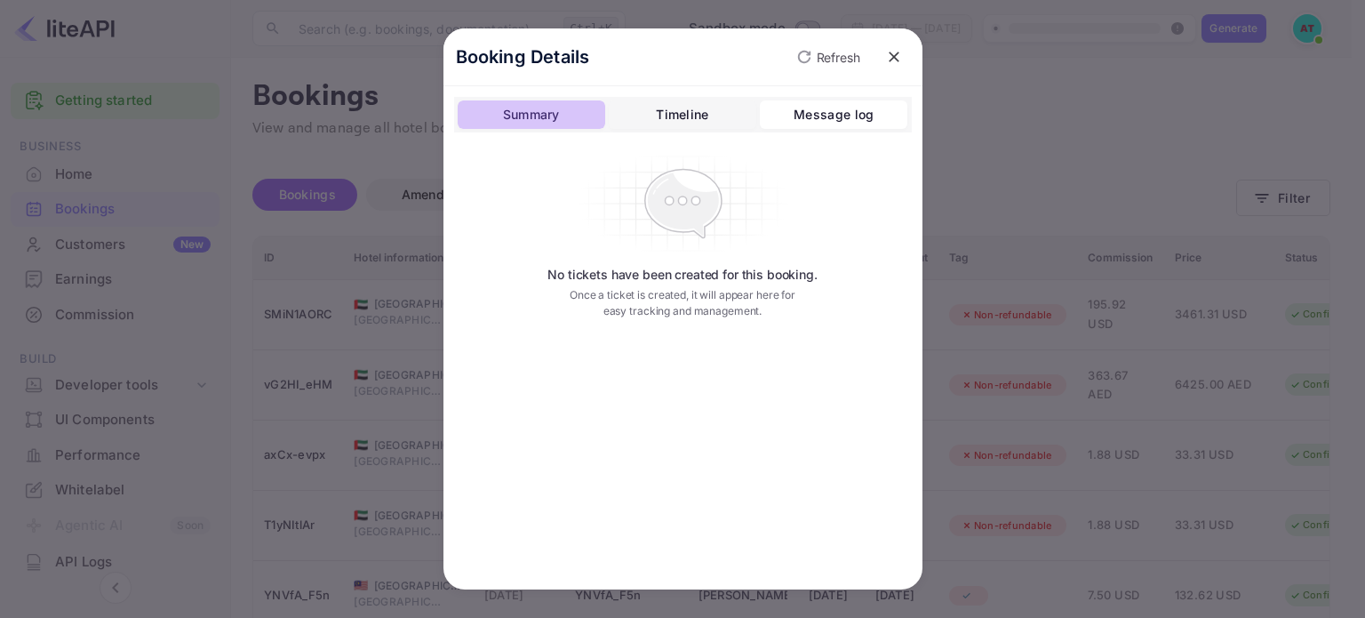
click at [537, 106] on div "Summary" at bounding box center [531, 114] width 57 height 21
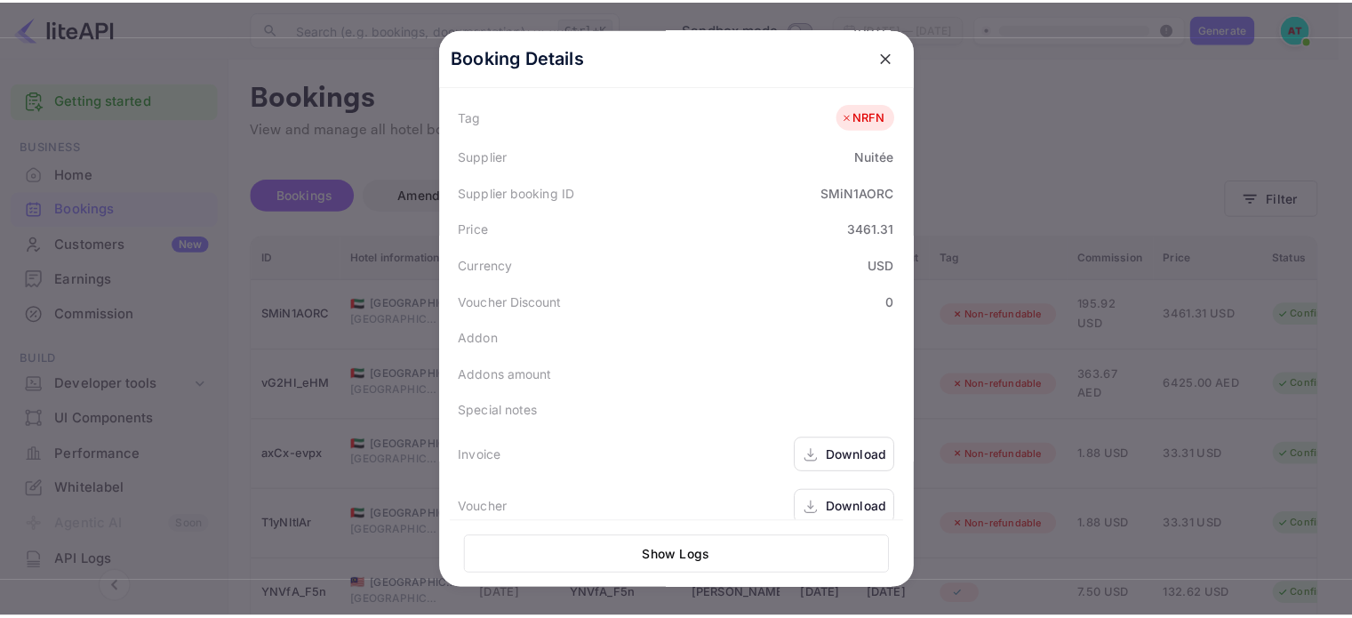
scroll to position [496, 0]
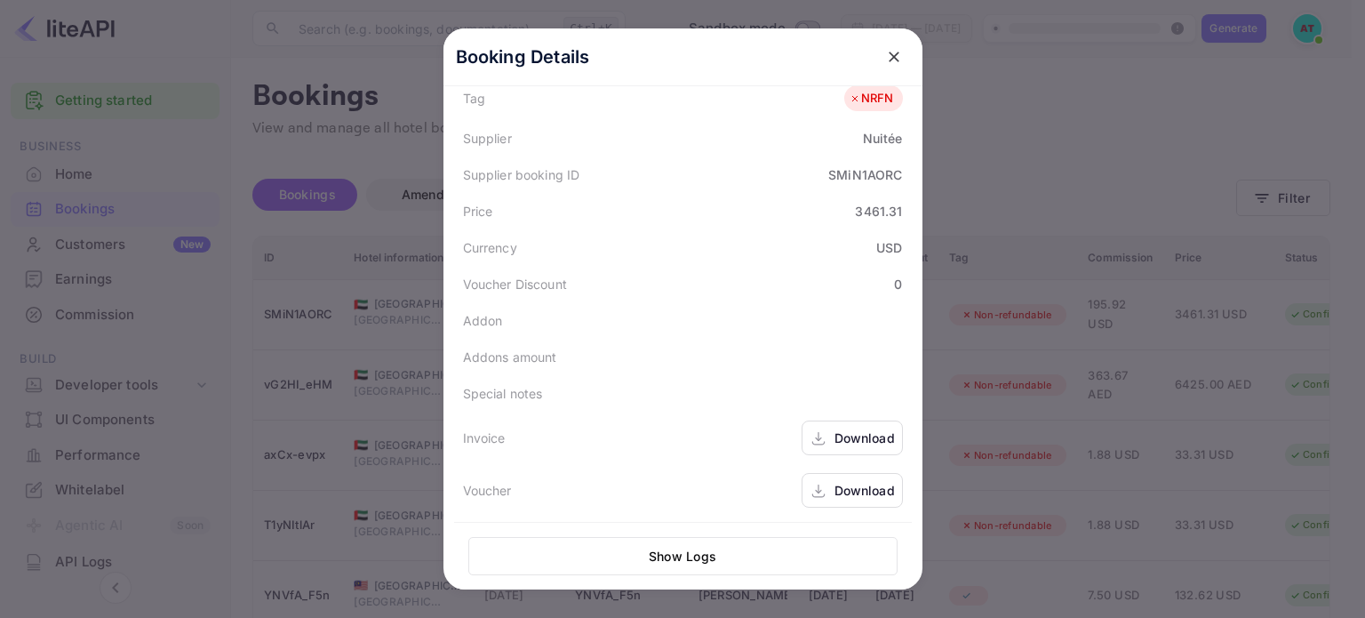
click at [822, 484] on div "Download" at bounding box center [852, 490] width 101 height 35
click at [885, 57] on icon "close" at bounding box center [894, 57] width 18 height 18
